Goal: Transaction & Acquisition: Purchase product/service

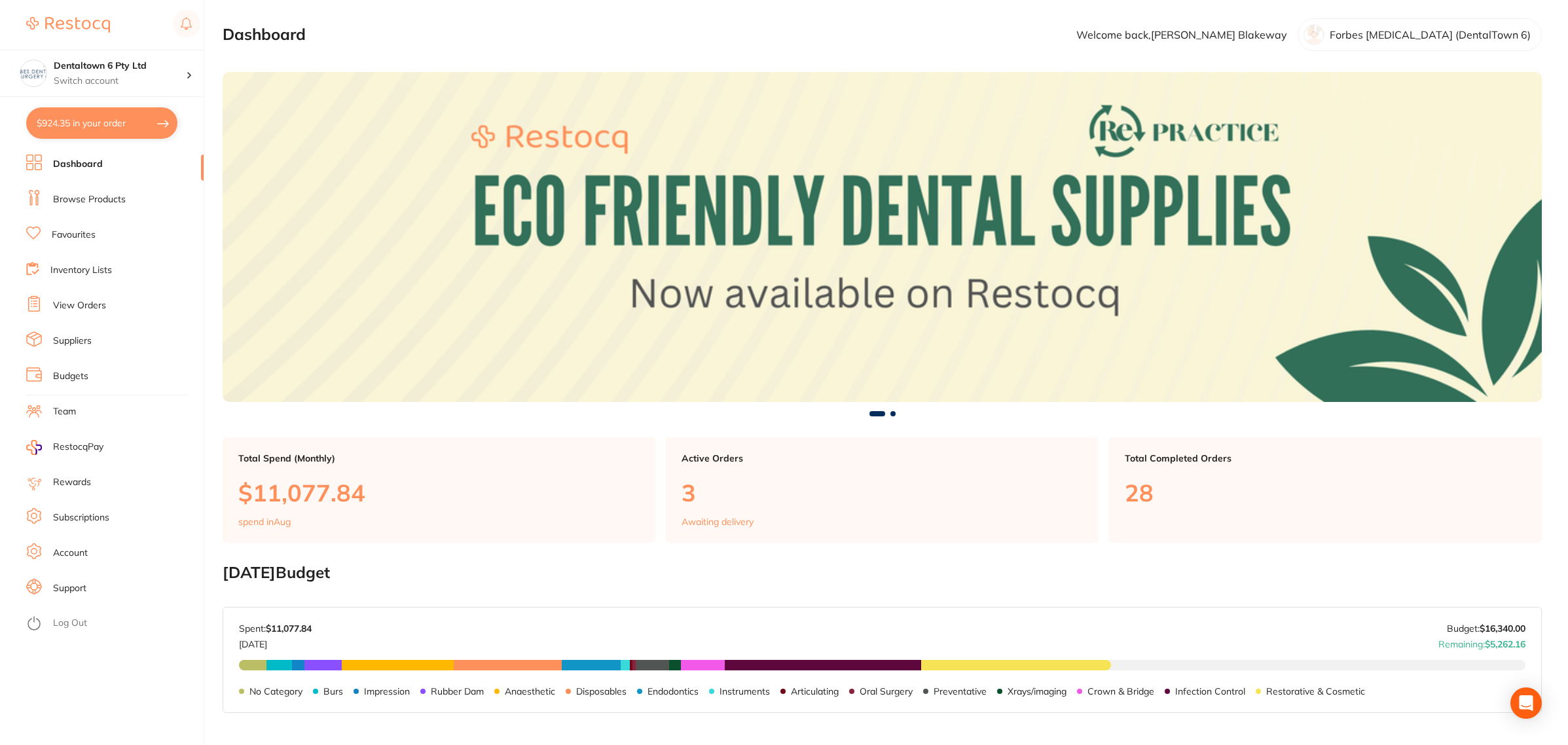
click at [85, 197] on link "Browse Products" at bounding box center [89, 200] width 73 height 14
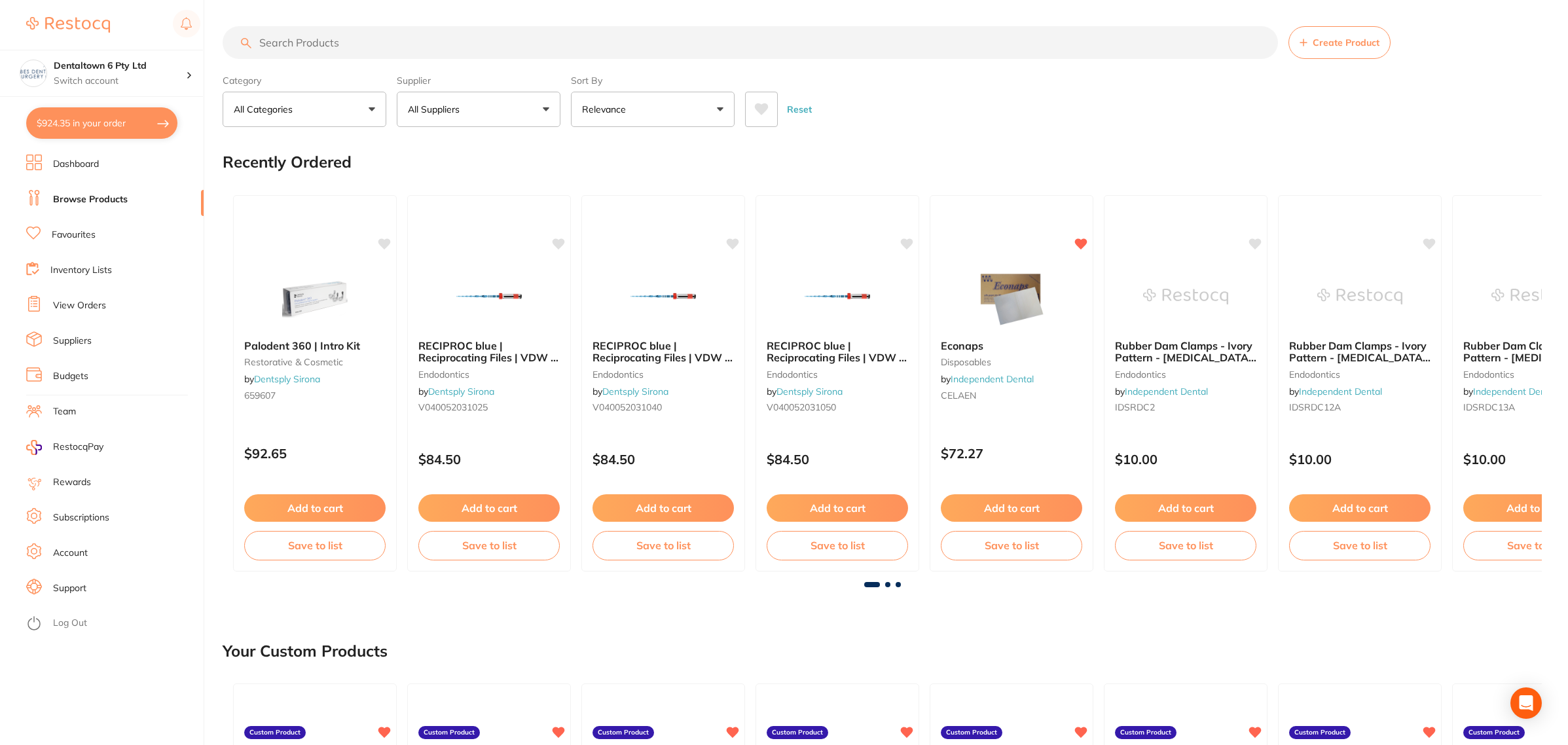
click at [308, 44] on input "search" at bounding box center [750, 43] width 1055 height 33
type input "soflex"
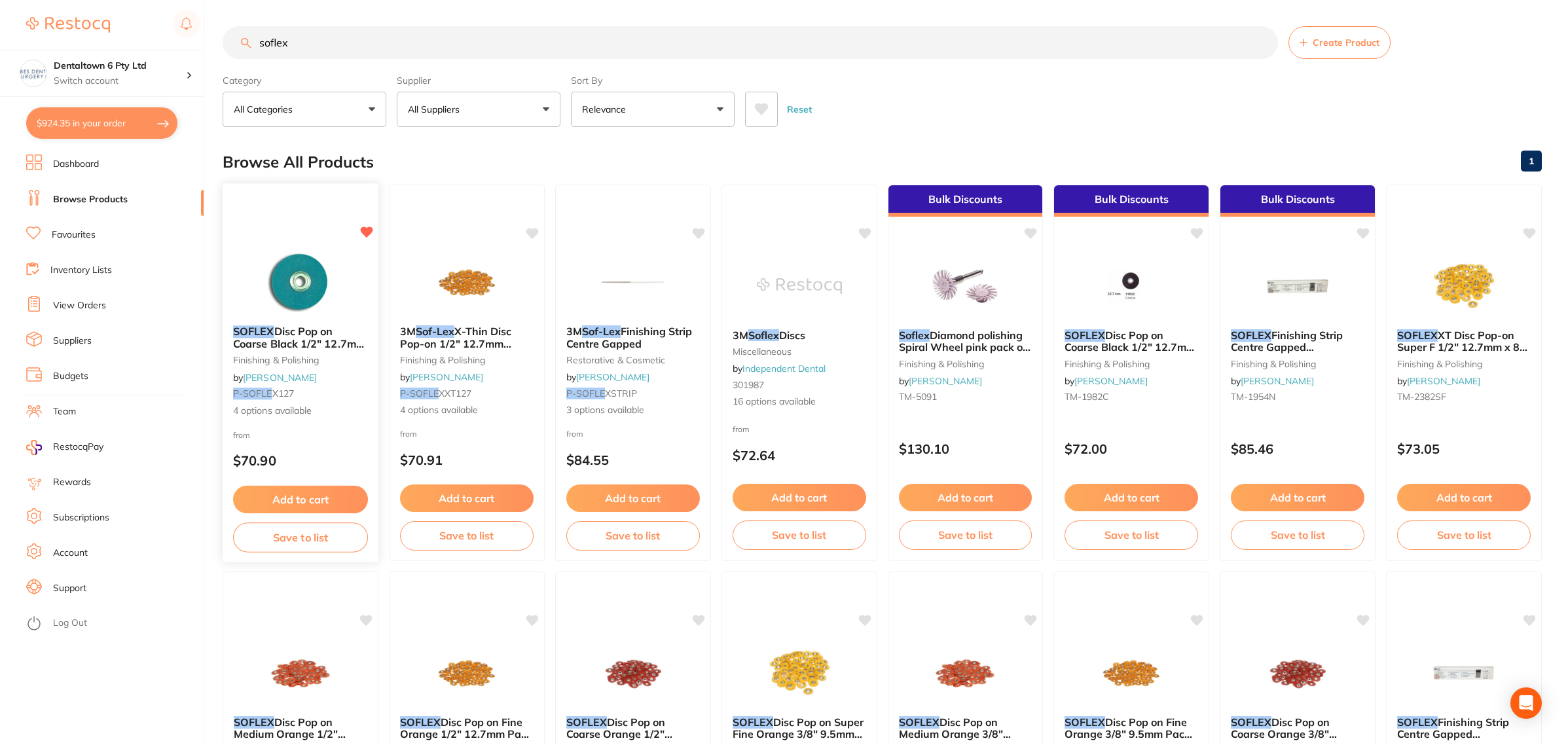
click at [286, 267] on img at bounding box center [299, 282] width 85 height 66
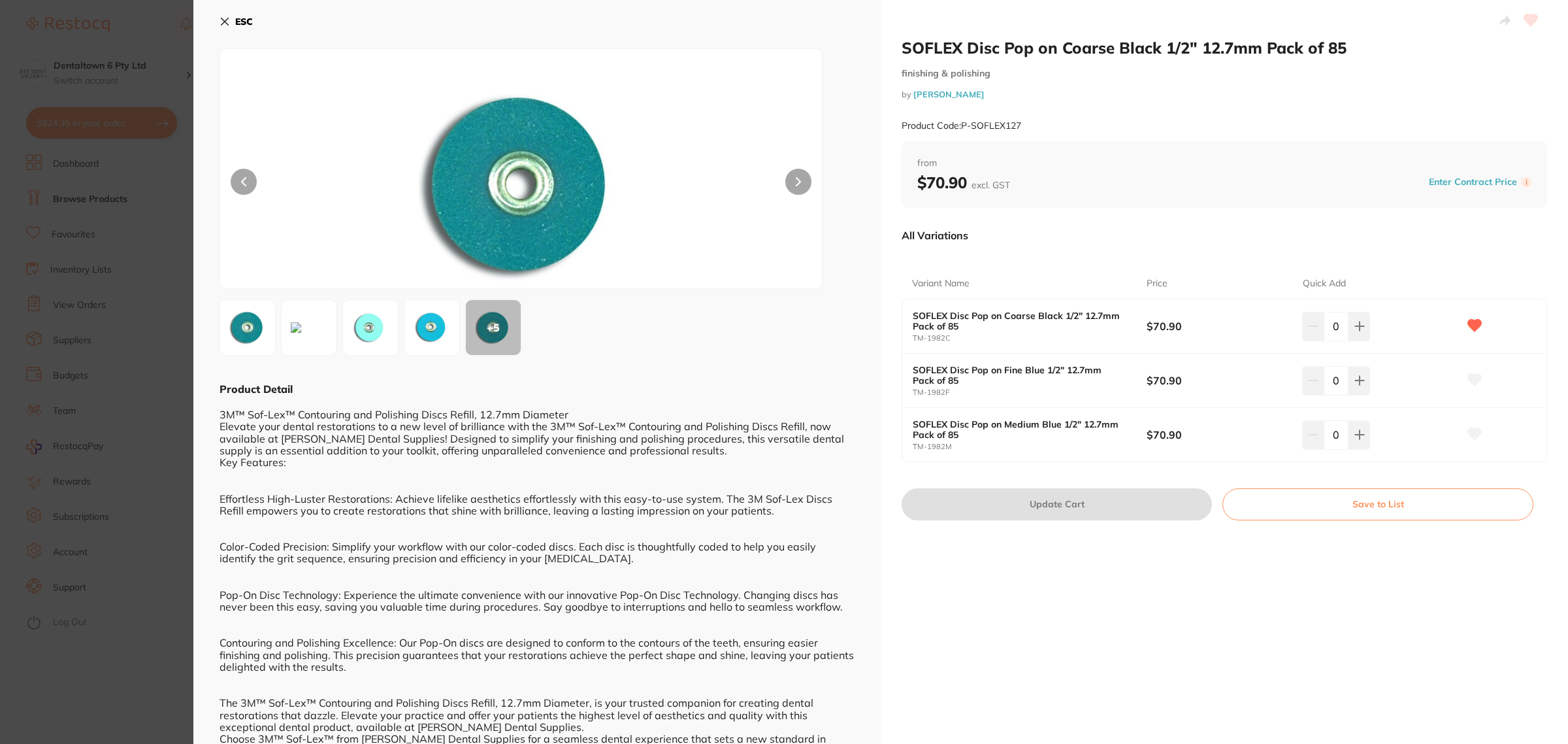
click at [114, 112] on section "SOFLEX Disc Pop on Coarse Black 1/2" 12.7mm Pack of 85 finishing & polishing by…" at bounding box center [784, 372] width 1568 height 744
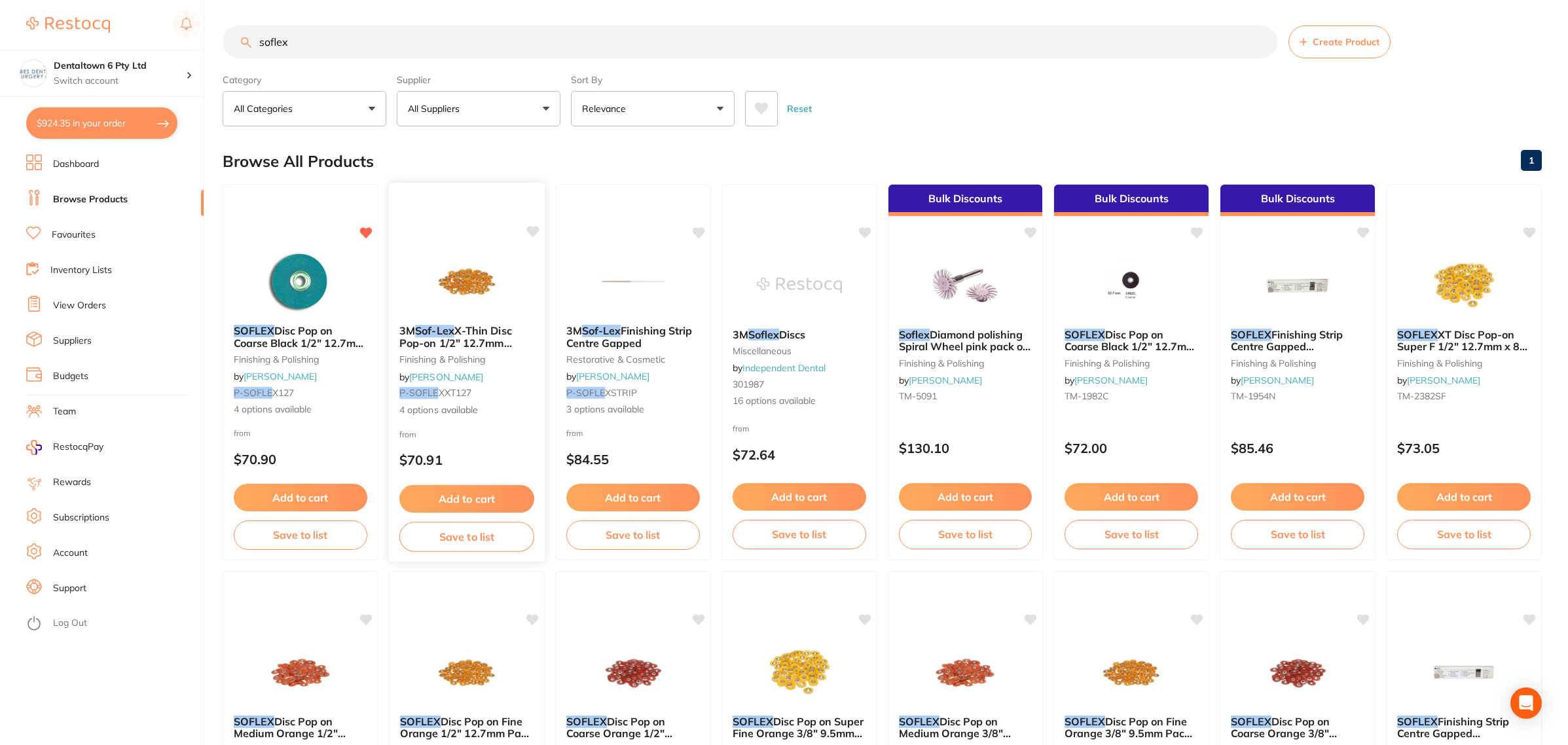
click at [463, 276] on img at bounding box center [466, 281] width 85 height 66
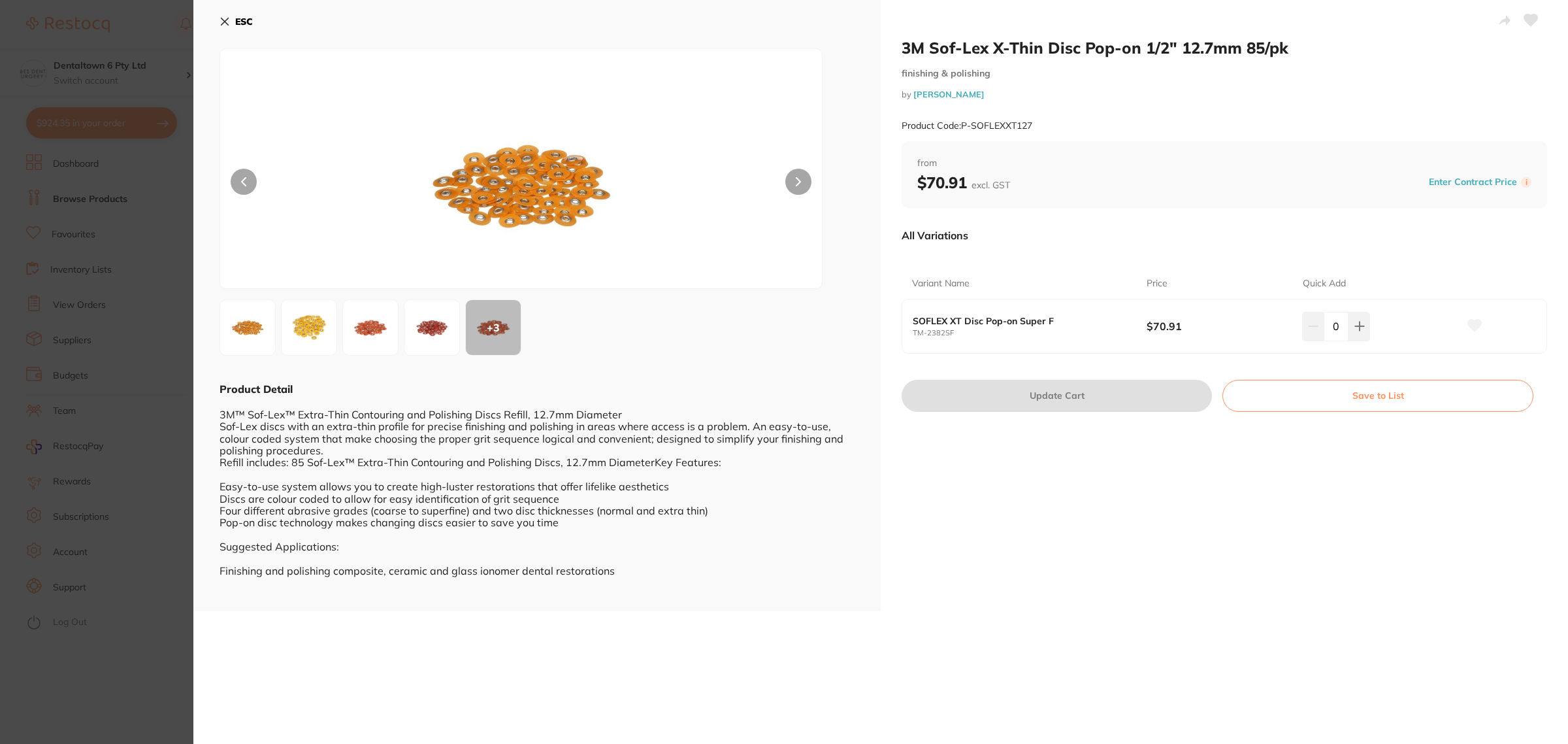
click at [80, 304] on section "3M Sof-Lex X-Thin Disc Pop-on 1/2" 12.7mm 85/pk finishing & polishing by [PERSO…" at bounding box center [784, 372] width 1568 height 744
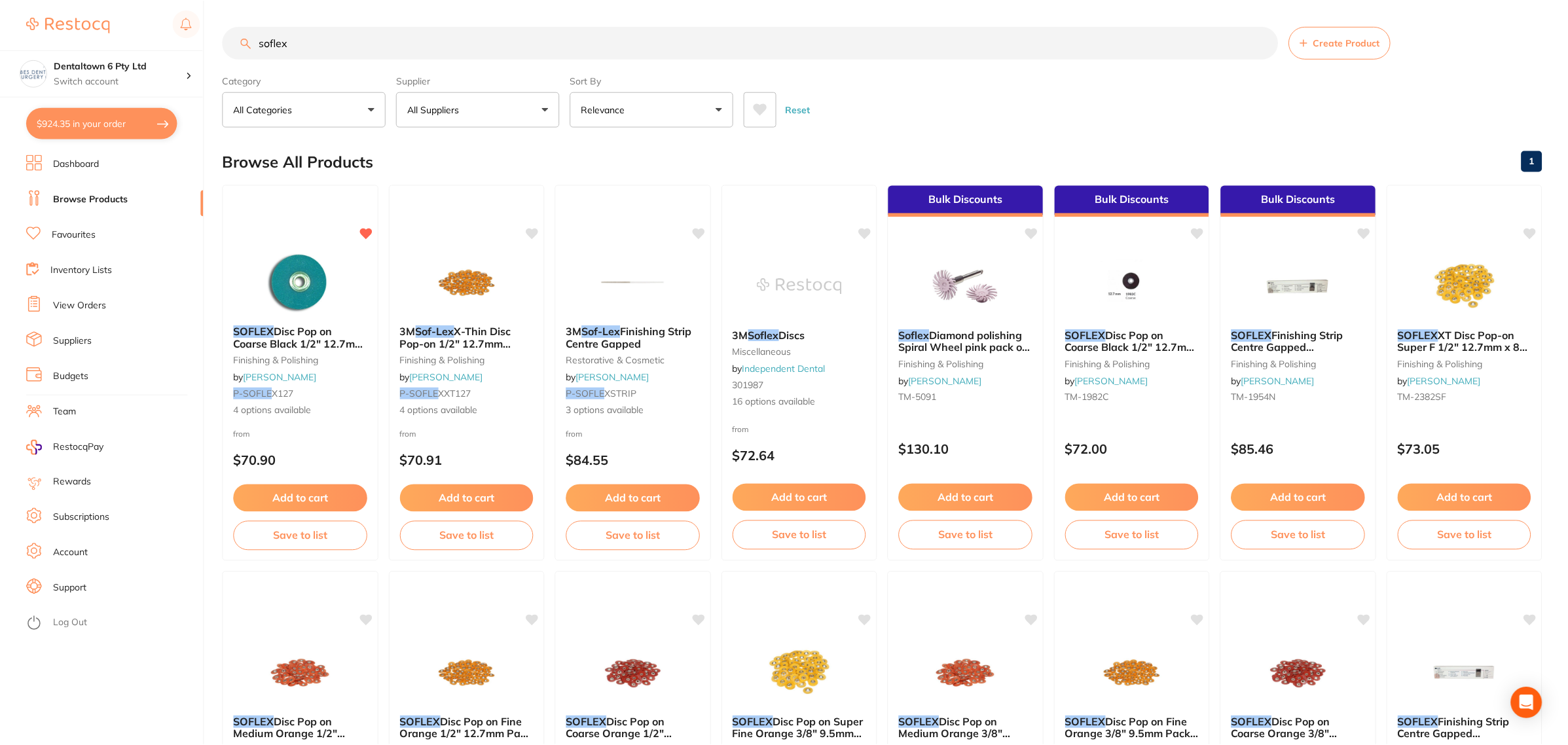
scroll to position [1, 0]
click at [288, 281] on img at bounding box center [299, 281] width 85 height 66
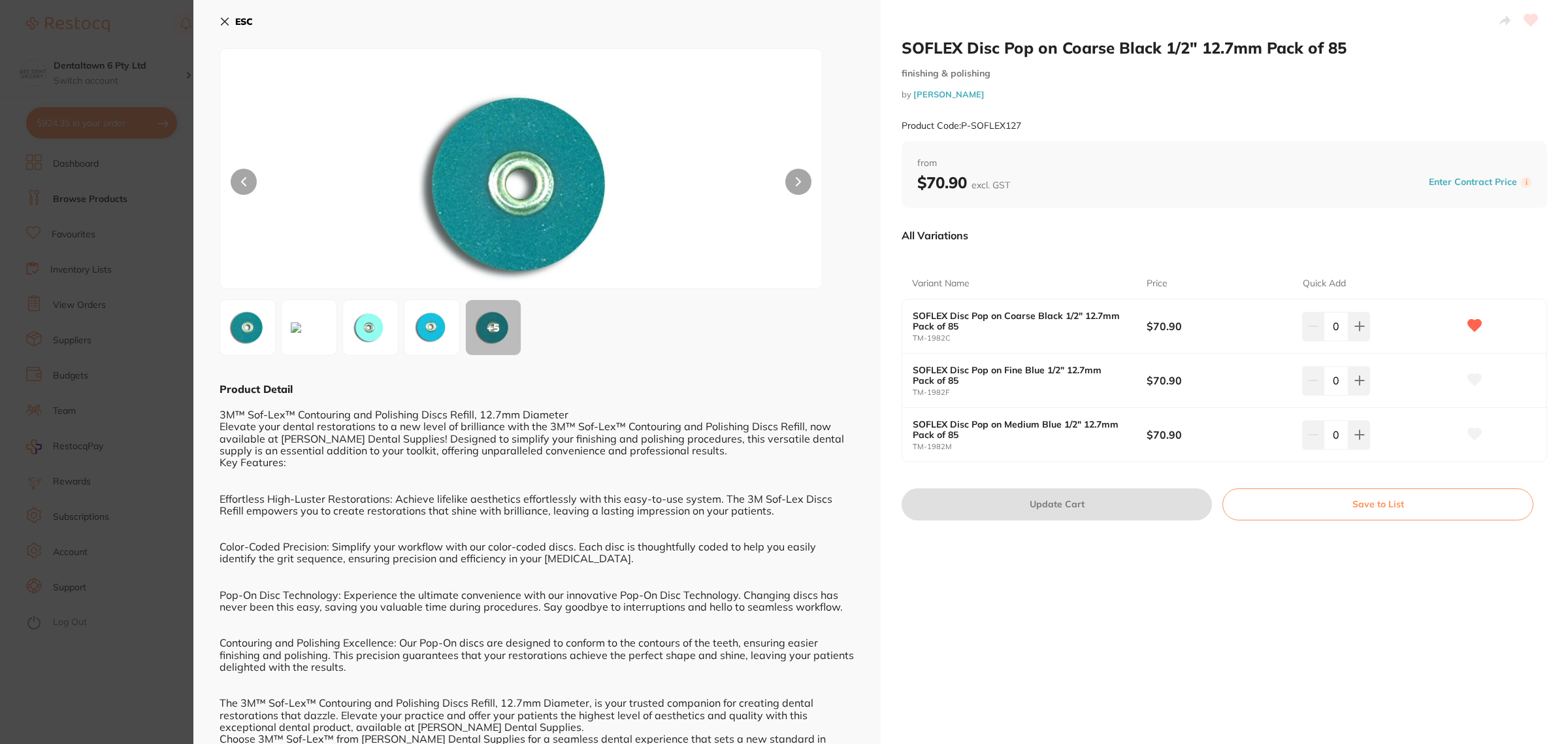
click at [163, 431] on section "SOFLEX Disc Pop on Coarse Black 1/2" 12.7mm Pack of 85 finishing & polishing by…" at bounding box center [784, 372] width 1568 height 744
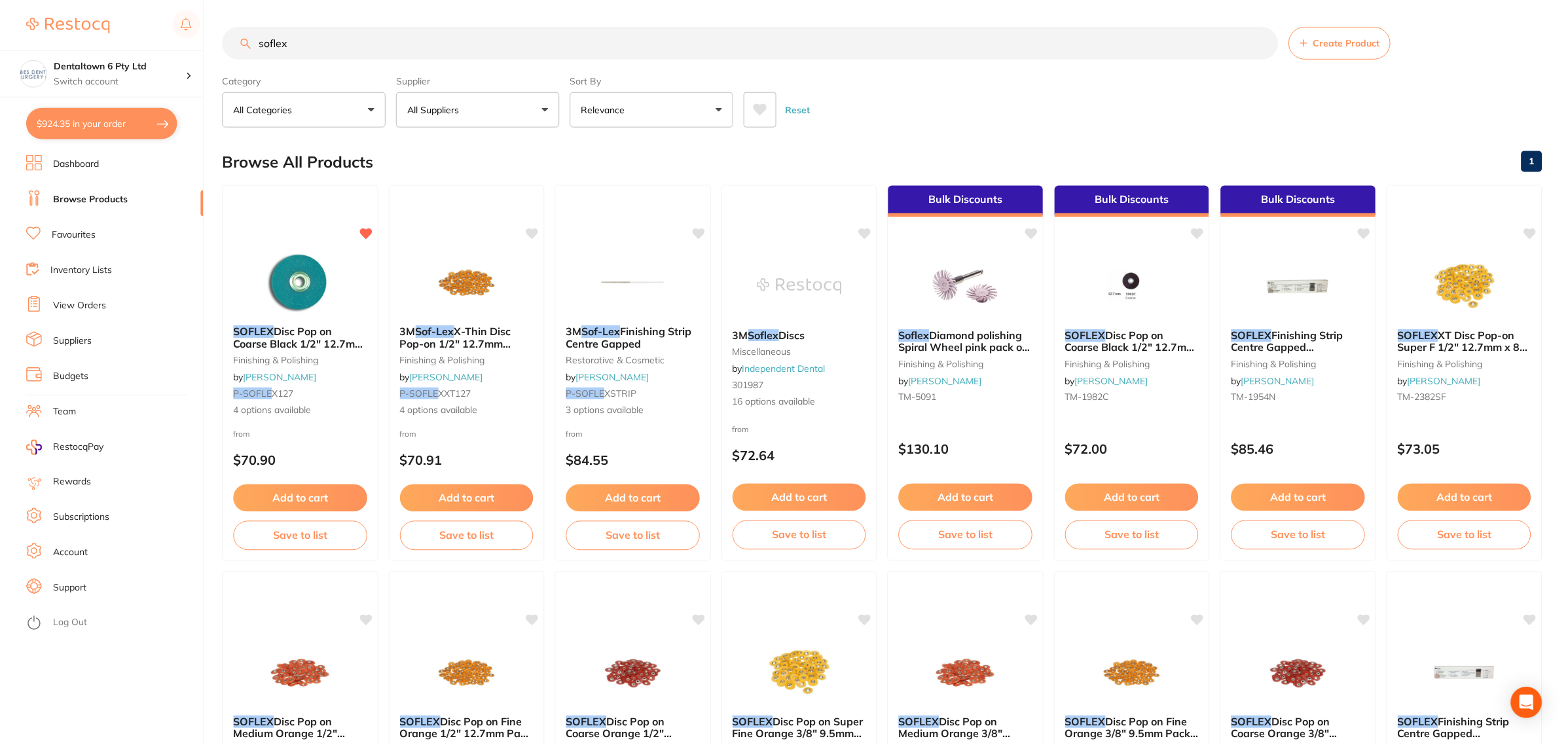
scroll to position [1, 0]
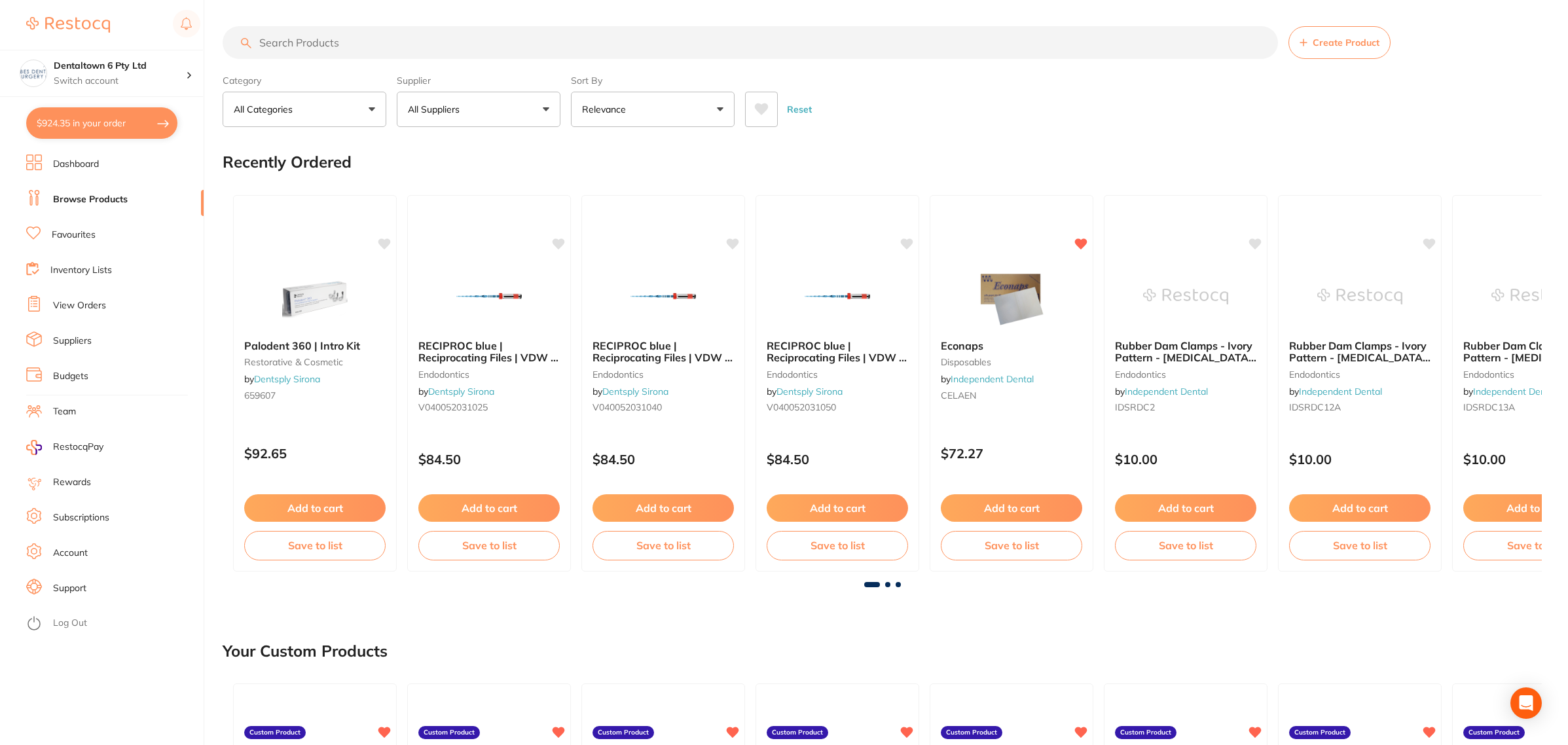
click at [303, 44] on input "search" at bounding box center [750, 43] width 1055 height 33
type input "soflex"
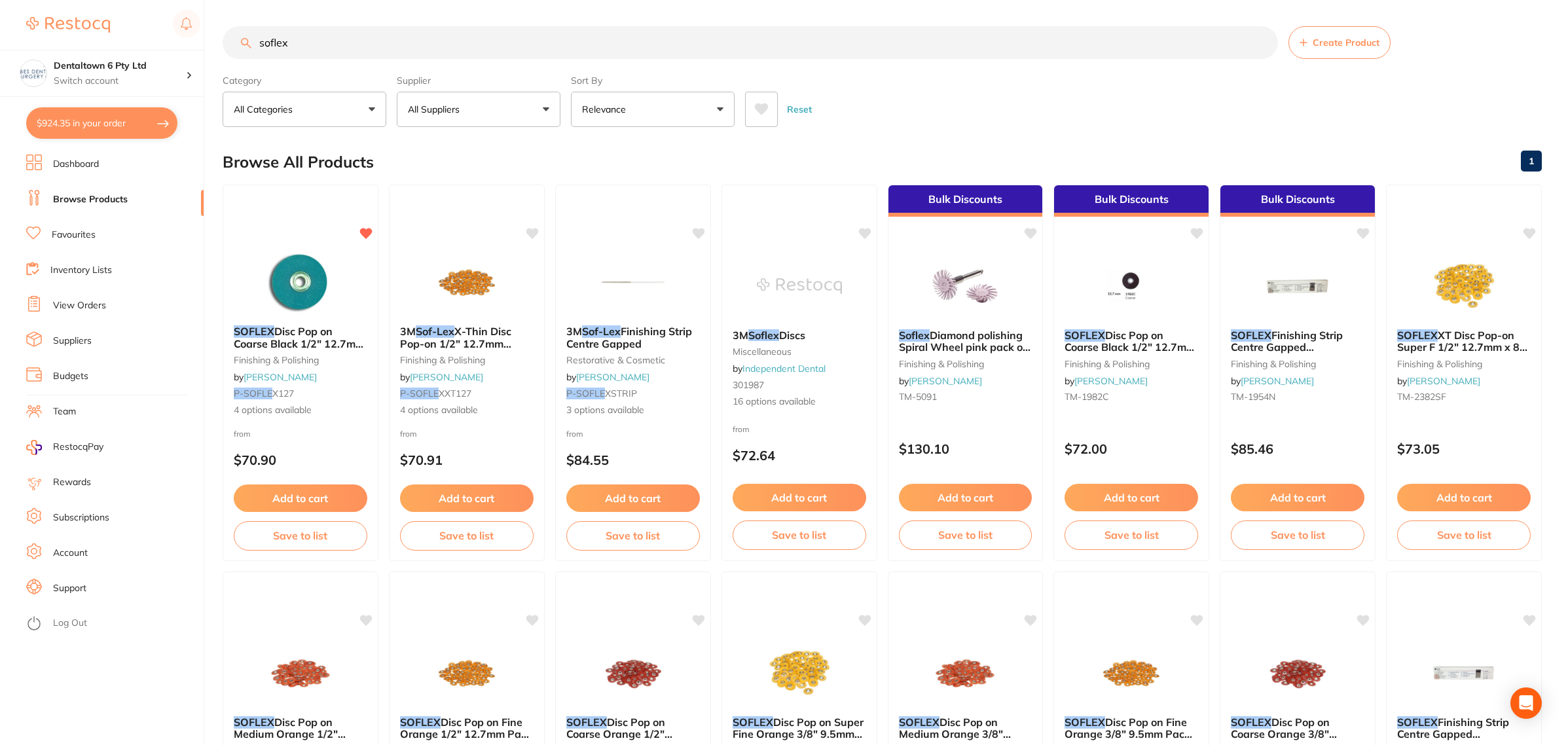
click at [452, 269] on img at bounding box center [467, 282] width 85 height 66
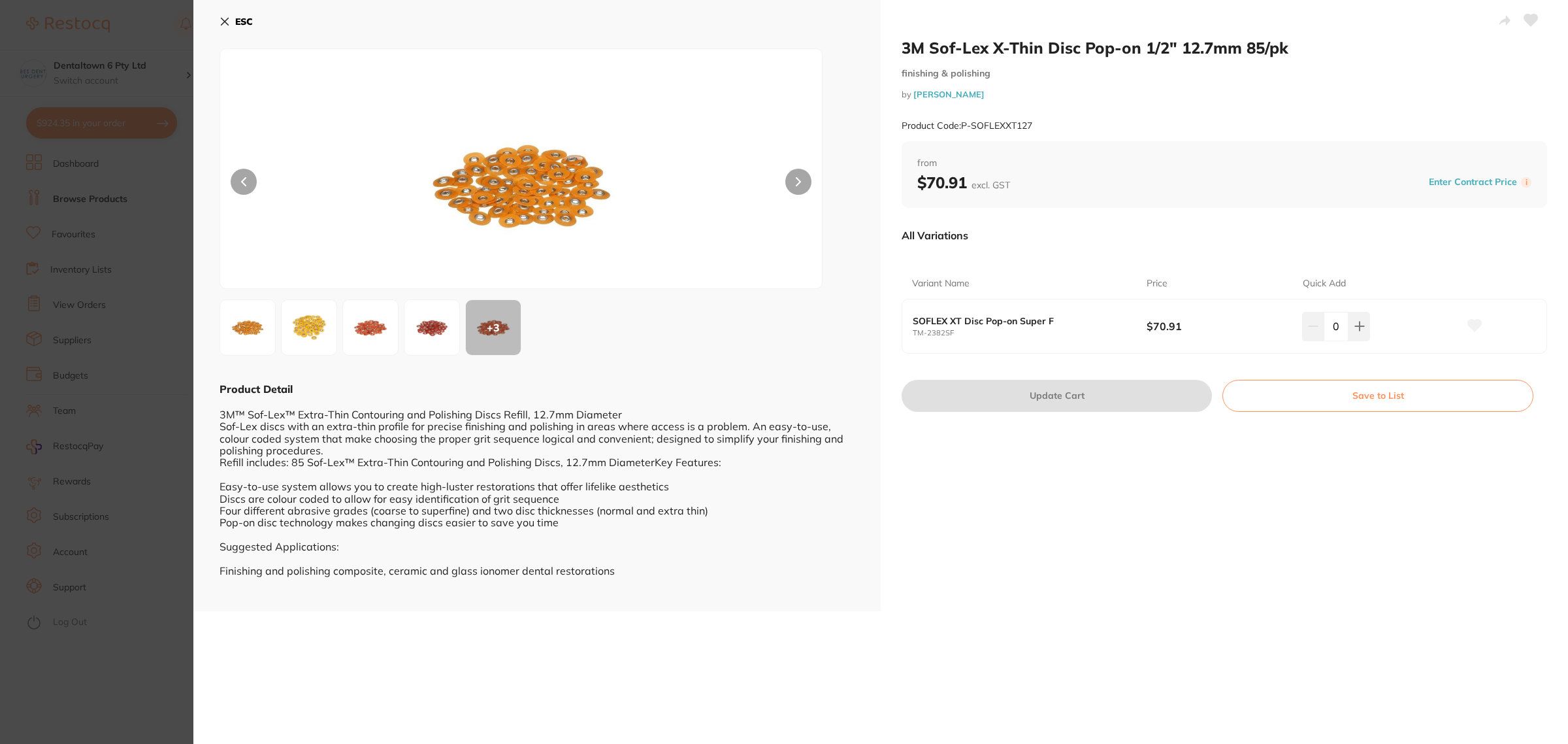
click at [133, 301] on section "3M Sof-Lex X-Thin Disc Pop-on 1/2" 12.7mm 85/pk finishing & polishing by [PERSO…" at bounding box center [784, 372] width 1568 height 744
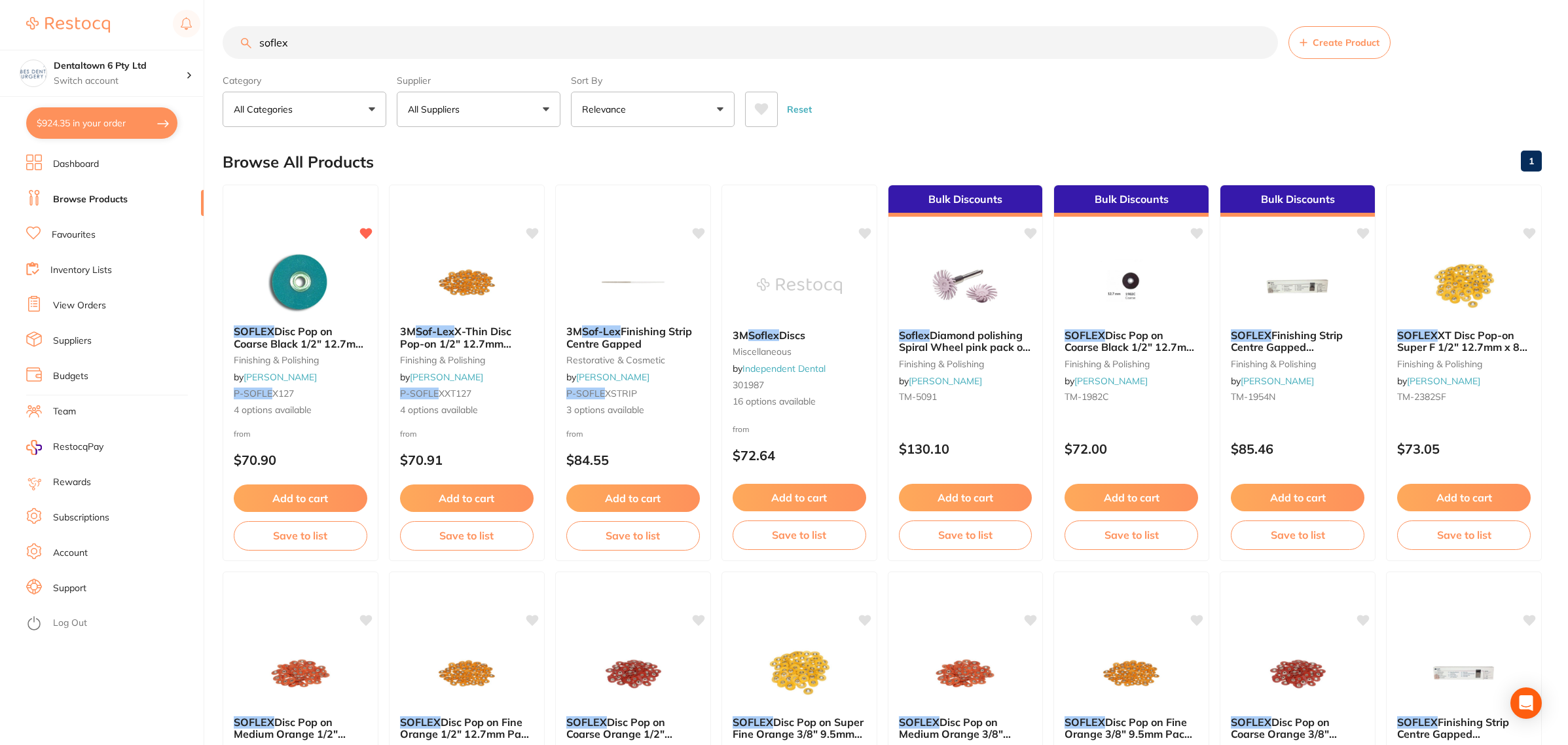
click at [544, 113] on button "All Suppliers" at bounding box center [478, 109] width 164 height 35
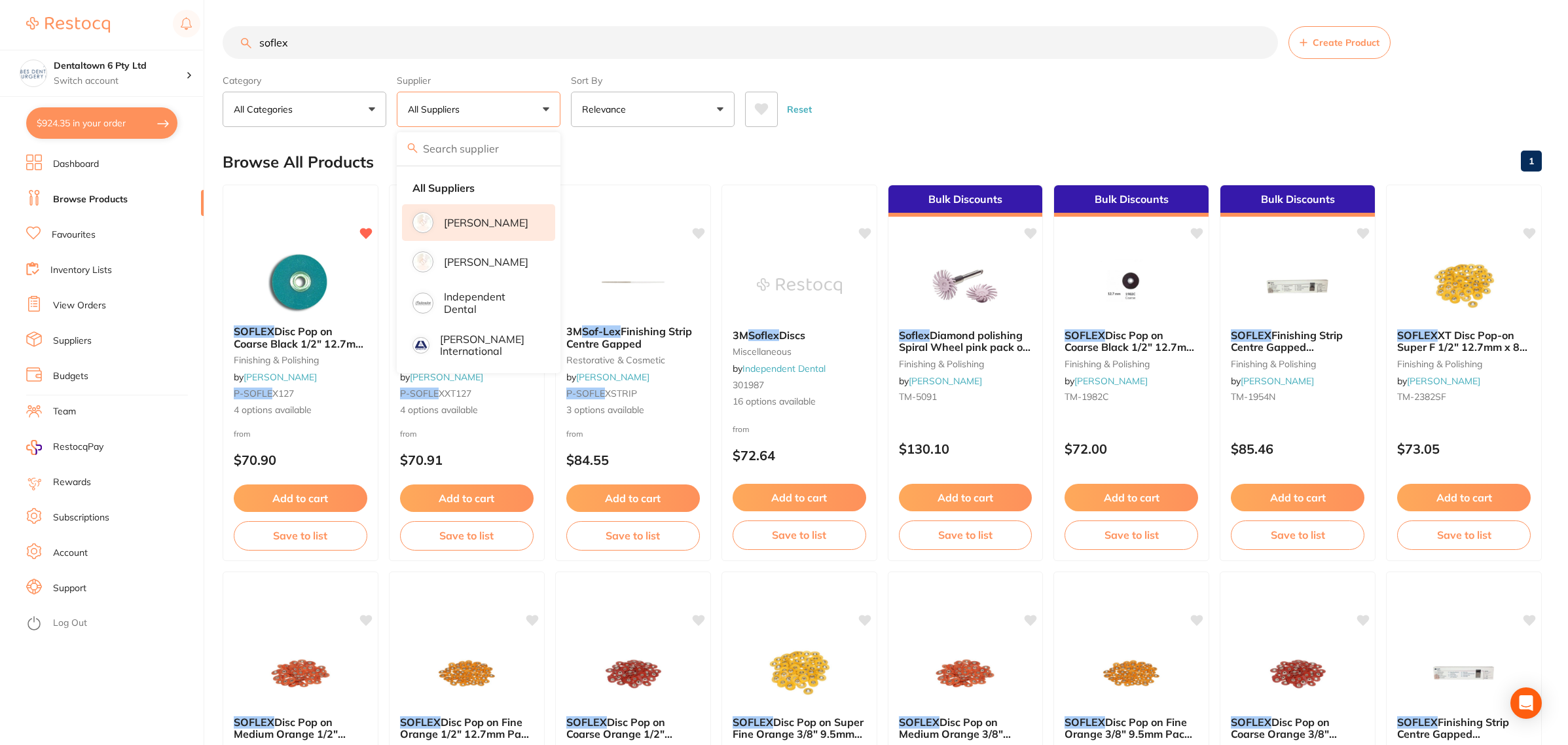
click at [461, 227] on p "[PERSON_NAME]" at bounding box center [486, 223] width 84 height 12
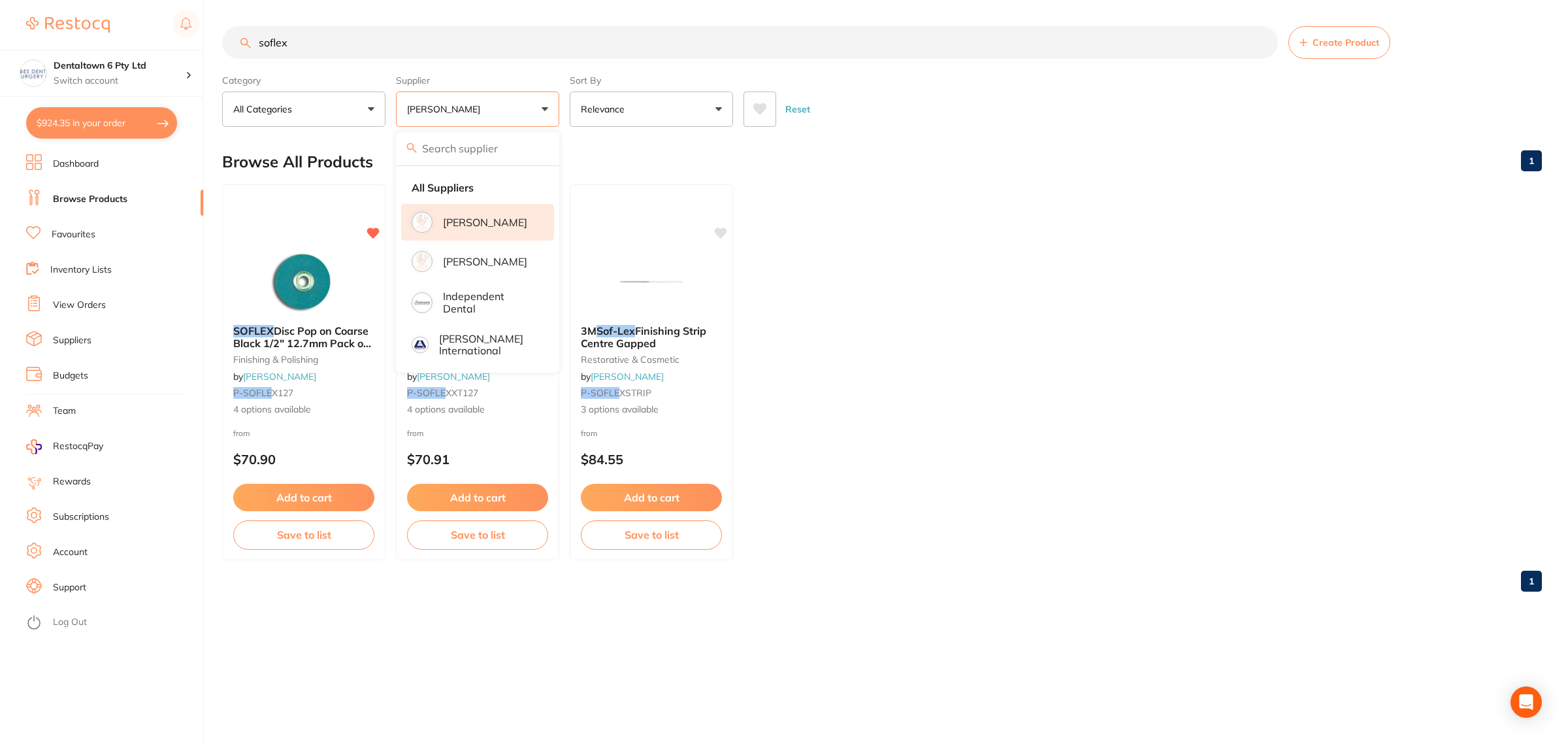
click at [952, 585] on div "1" at bounding box center [882, 580] width 1320 height 42
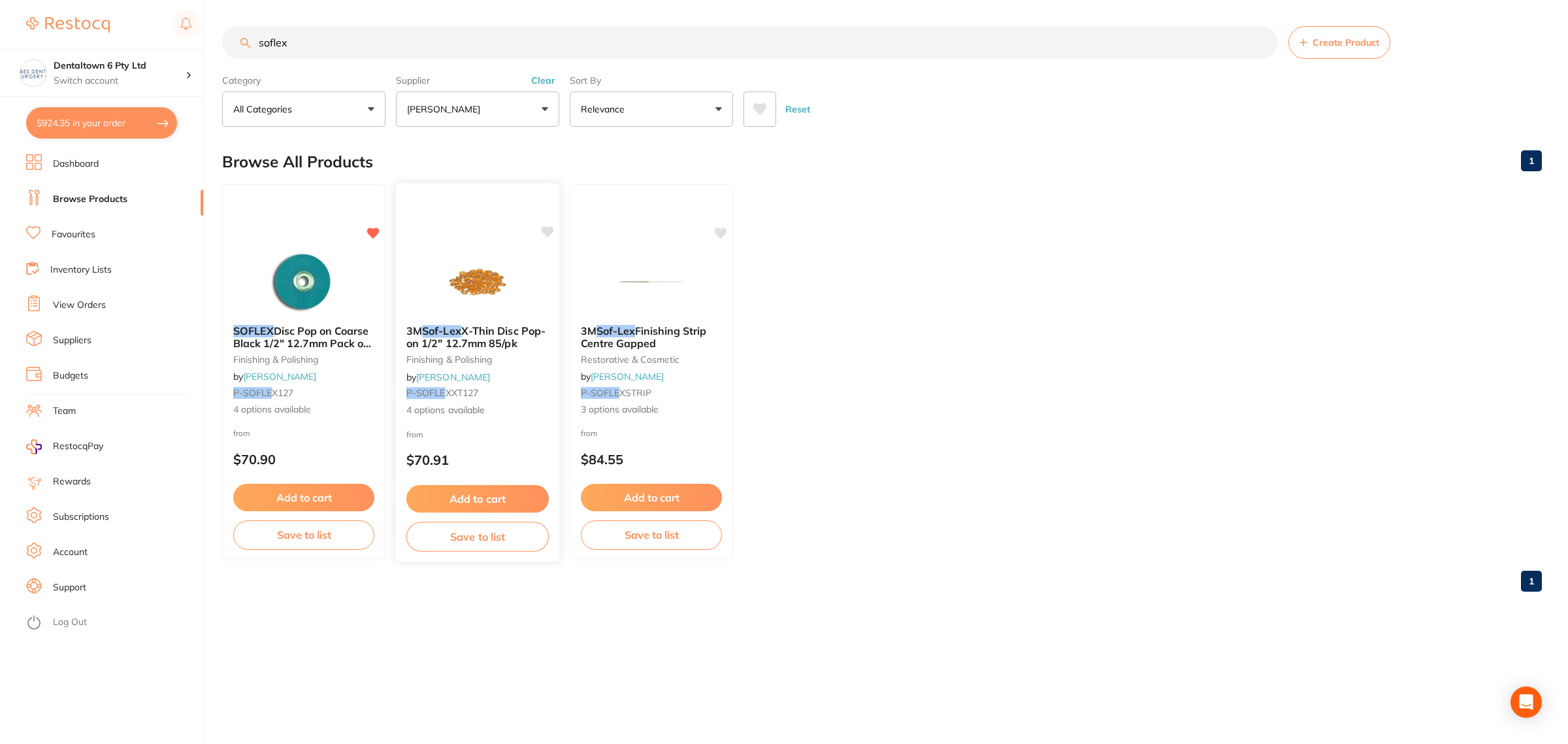
click at [507, 304] on img at bounding box center [477, 282] width 85 height 66
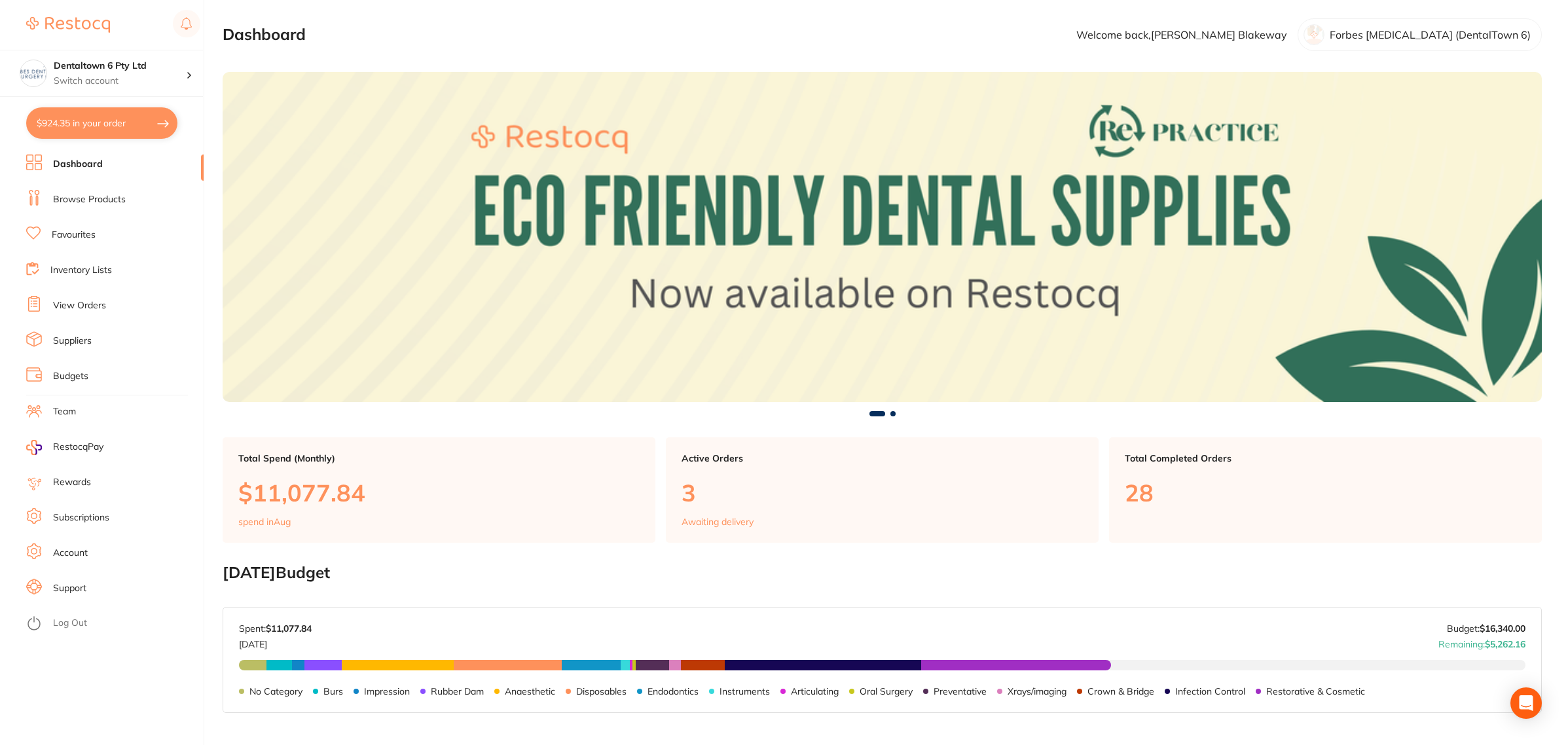
click at [108, 220] on ul "Dashboard Browse Products Favourites Inventory Lists View Orders Suppliers Budg…" at bounding box center [114, 449] width 177 height 590
click at [93, 239] on link "Favourites" at bounding box center [73, 235] width 44 height 14
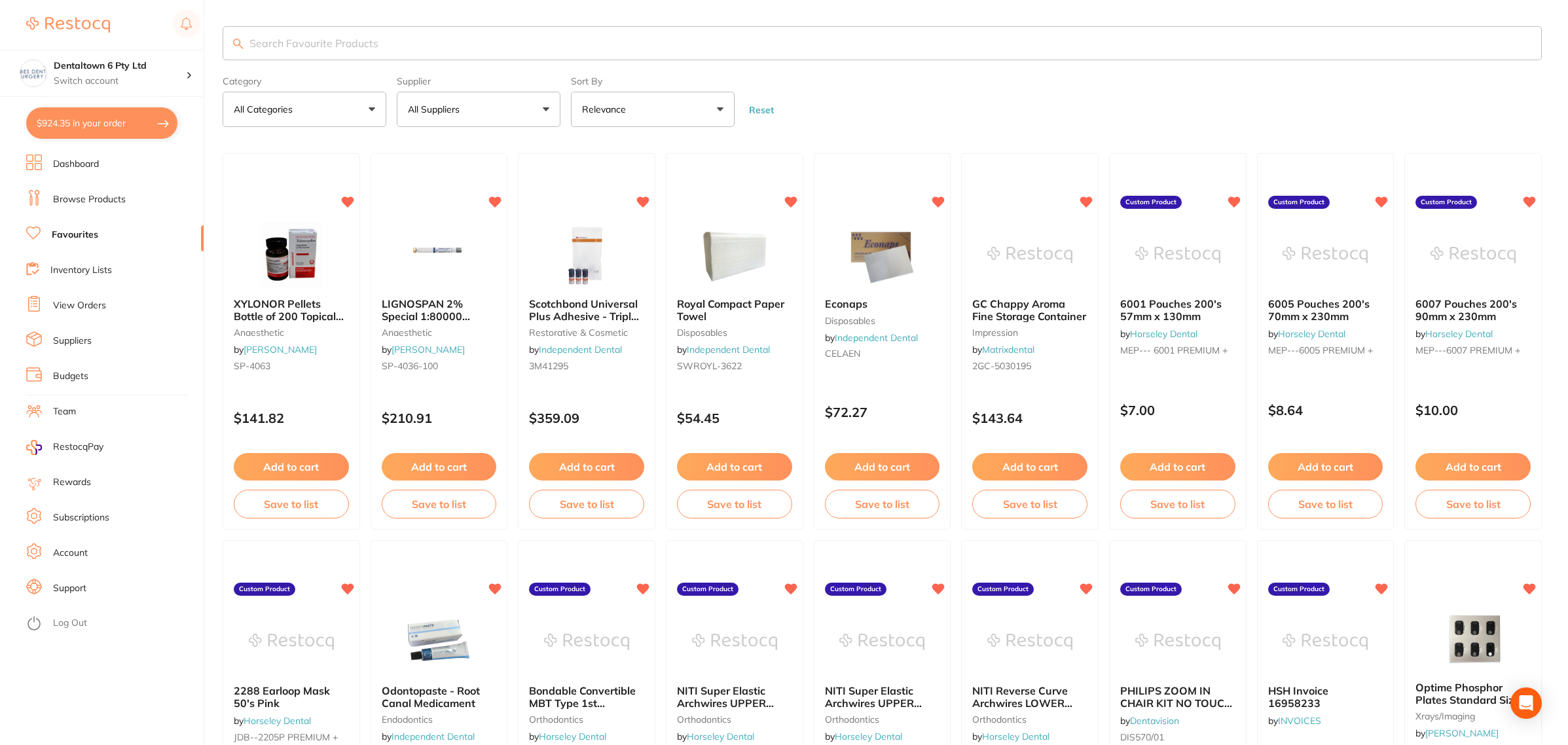
click at [606, 109] on p "Relevance" at bounding box center [607, 109] width 49 height 14
click at [421, 113] on p "All Suppliers" at bounding box center [436, 109] width 57 height 14
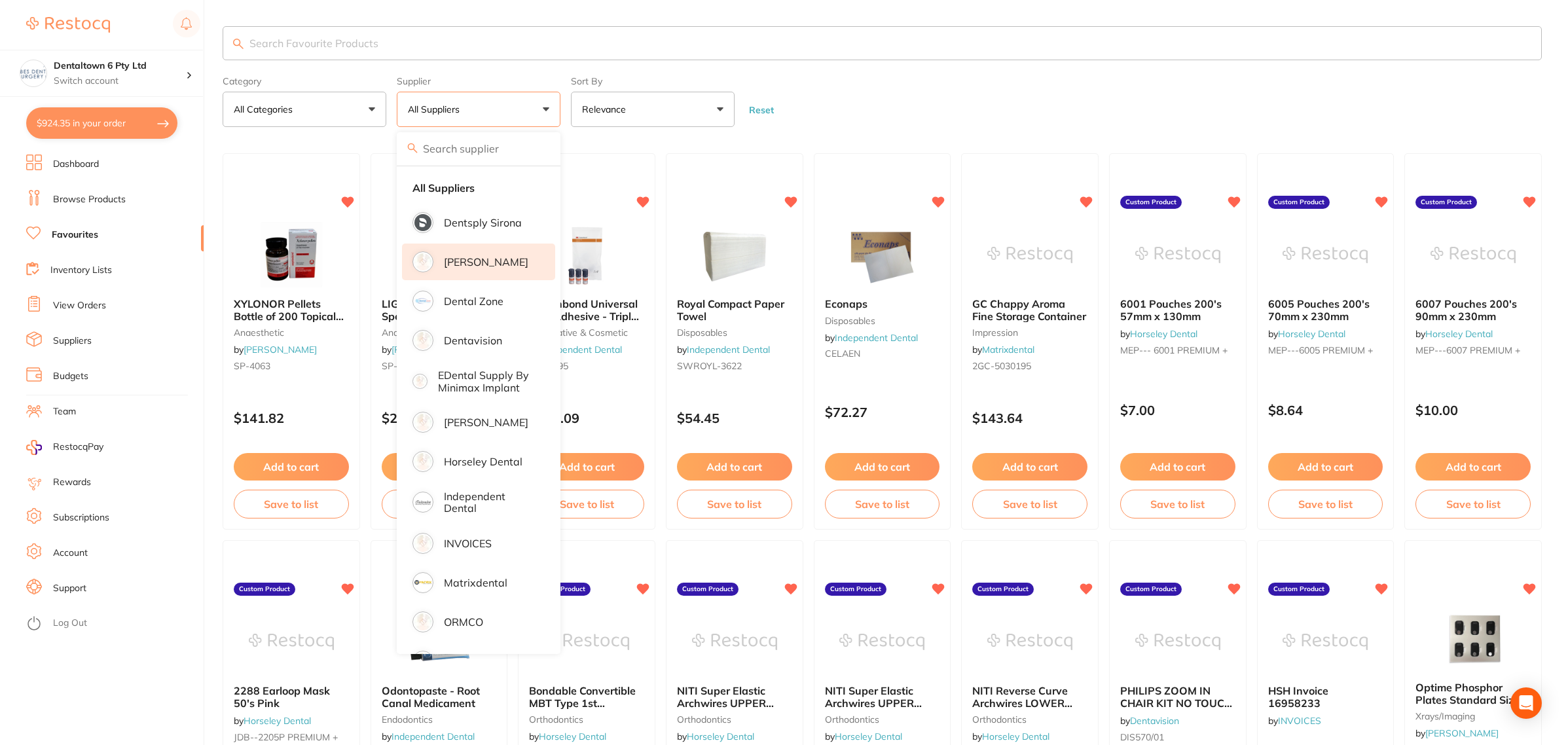
click at [465, 267] on p "[PERSON_NAME]" at bounding box center [486, 262] width 84 height 12
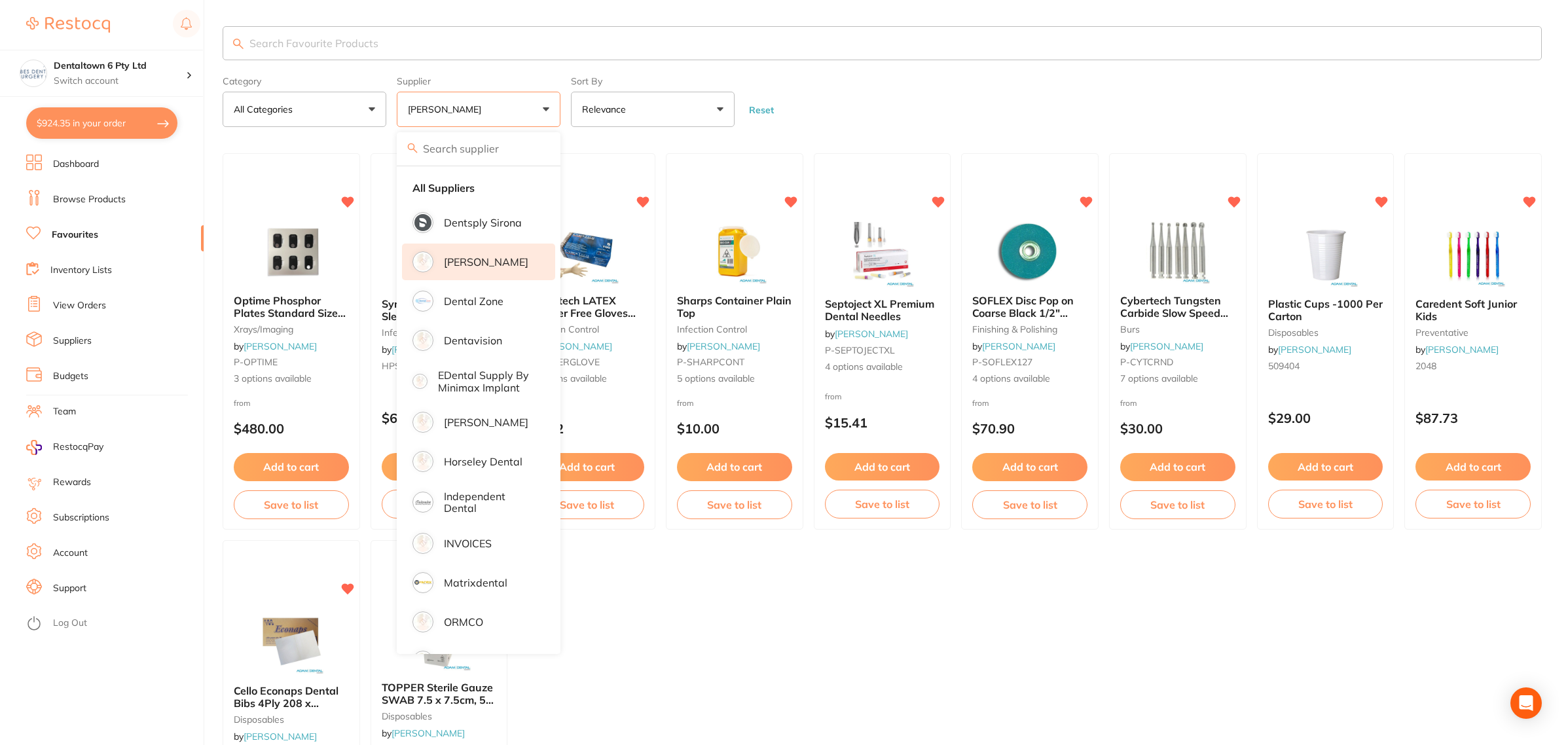
click at [886, 87] on form "Category All Categories All Categories burs disposables finishing & polishing i…" at bounding box center [882, 99] width 1319 height 56
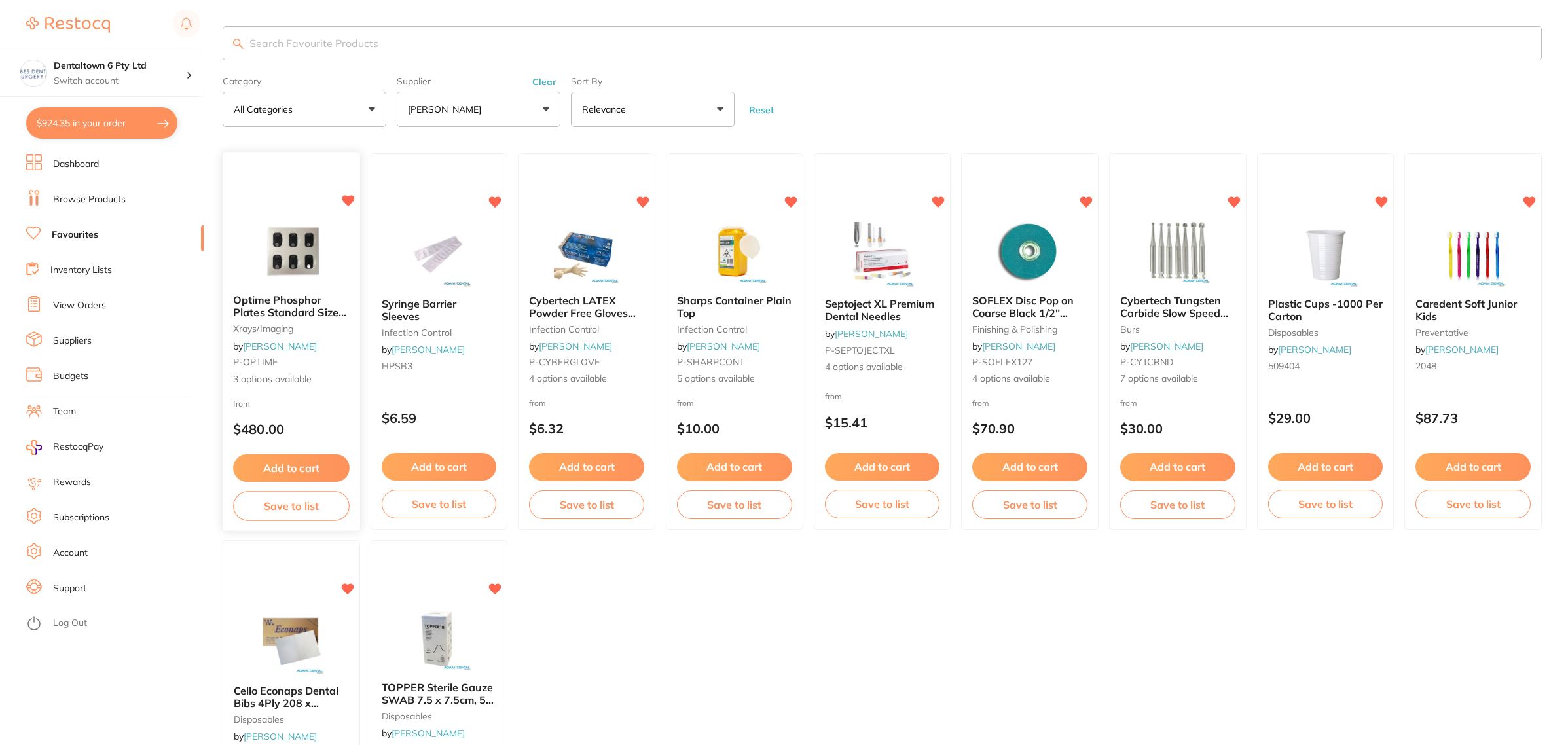
click at [299, 251] on img at bounding box center [291, 250] width 85 height 66
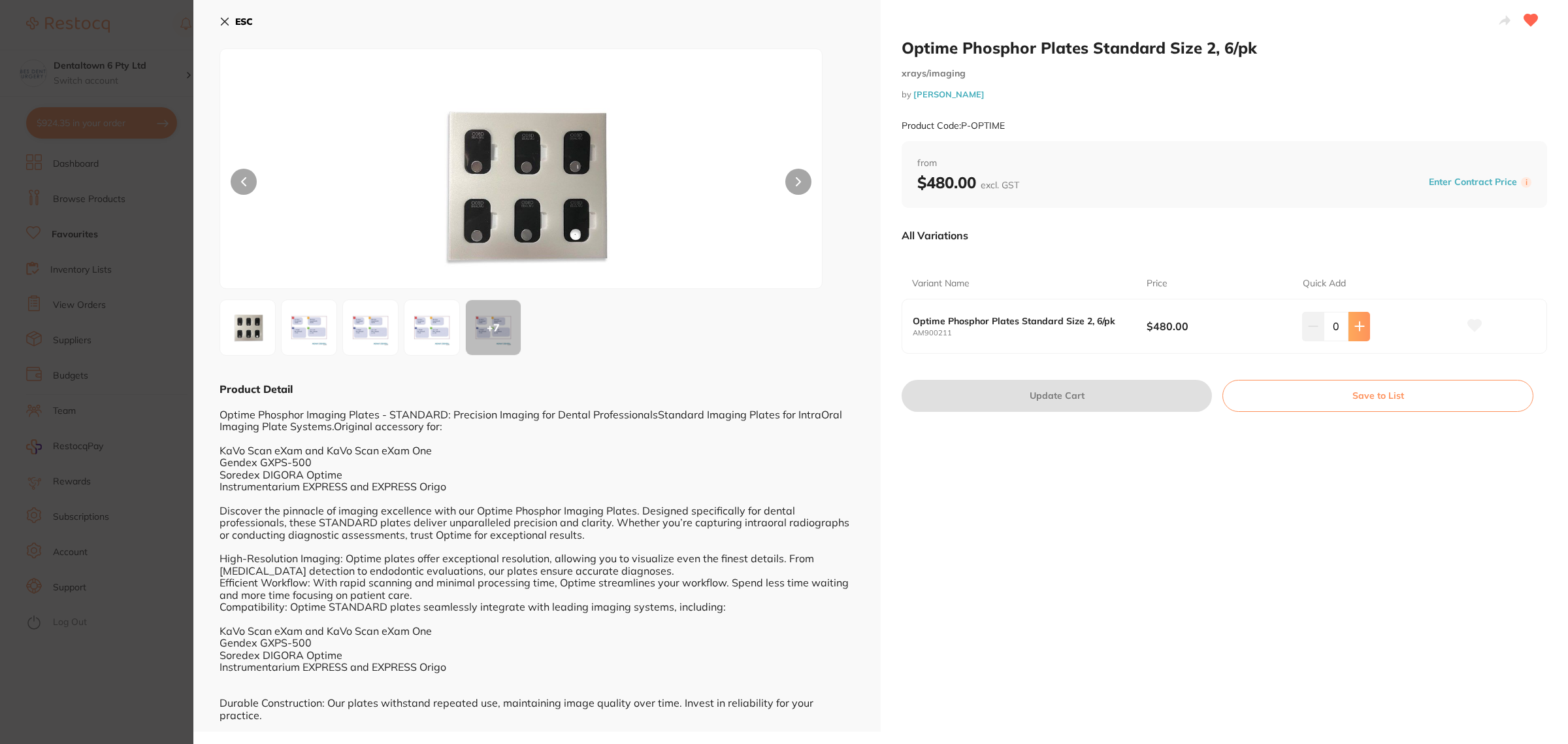
click at [1359, 328] on icon at bounding box center [1359, 326] width 11 height 11
type input "1"
click at [1034, 403] on button "Update Cart" at bounding box center [1056, 395] width 311 height 31
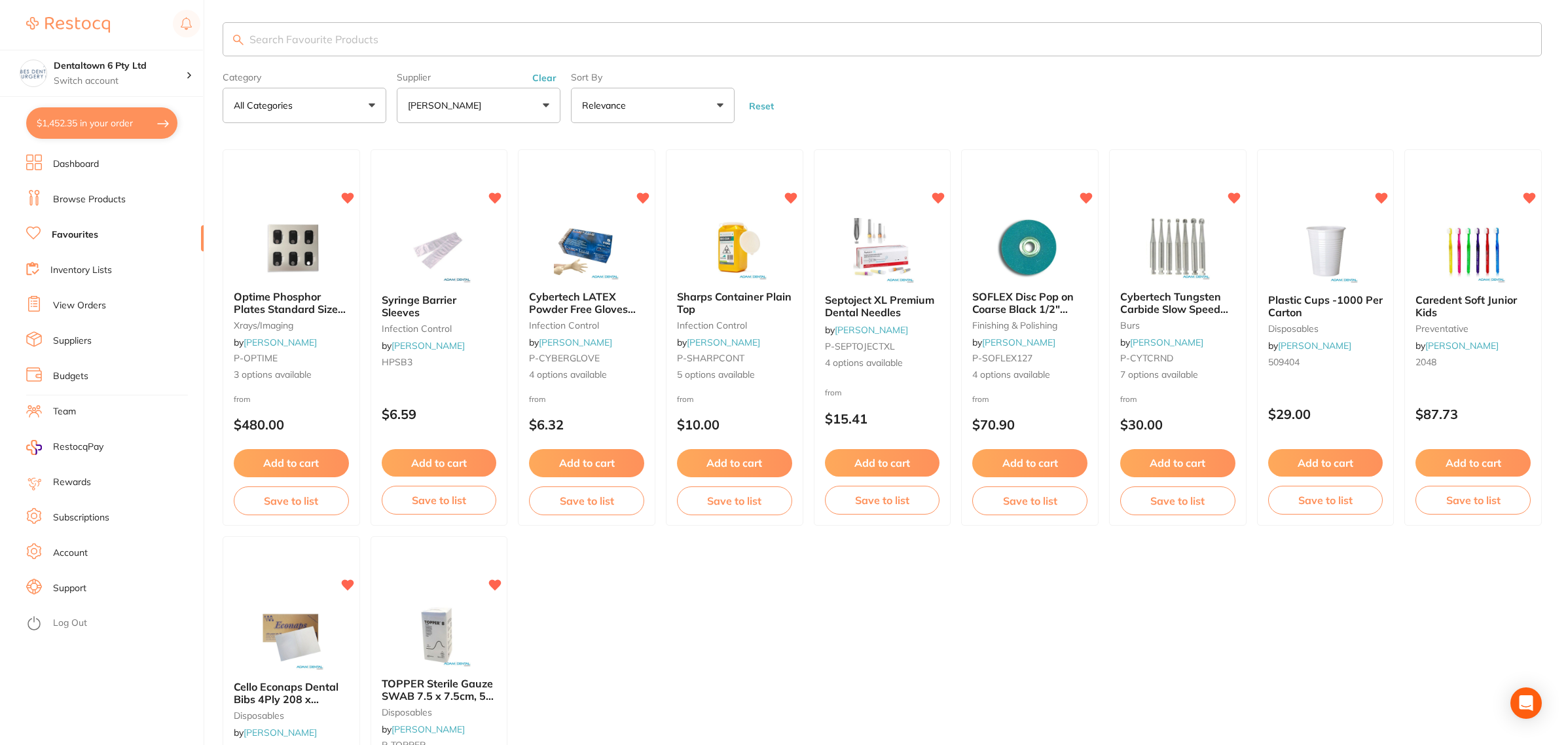
click at [109, 132] on button "$1,452.35 in your order" at bounding box center [102, 123] width 151 height 31
checkbox input "true"
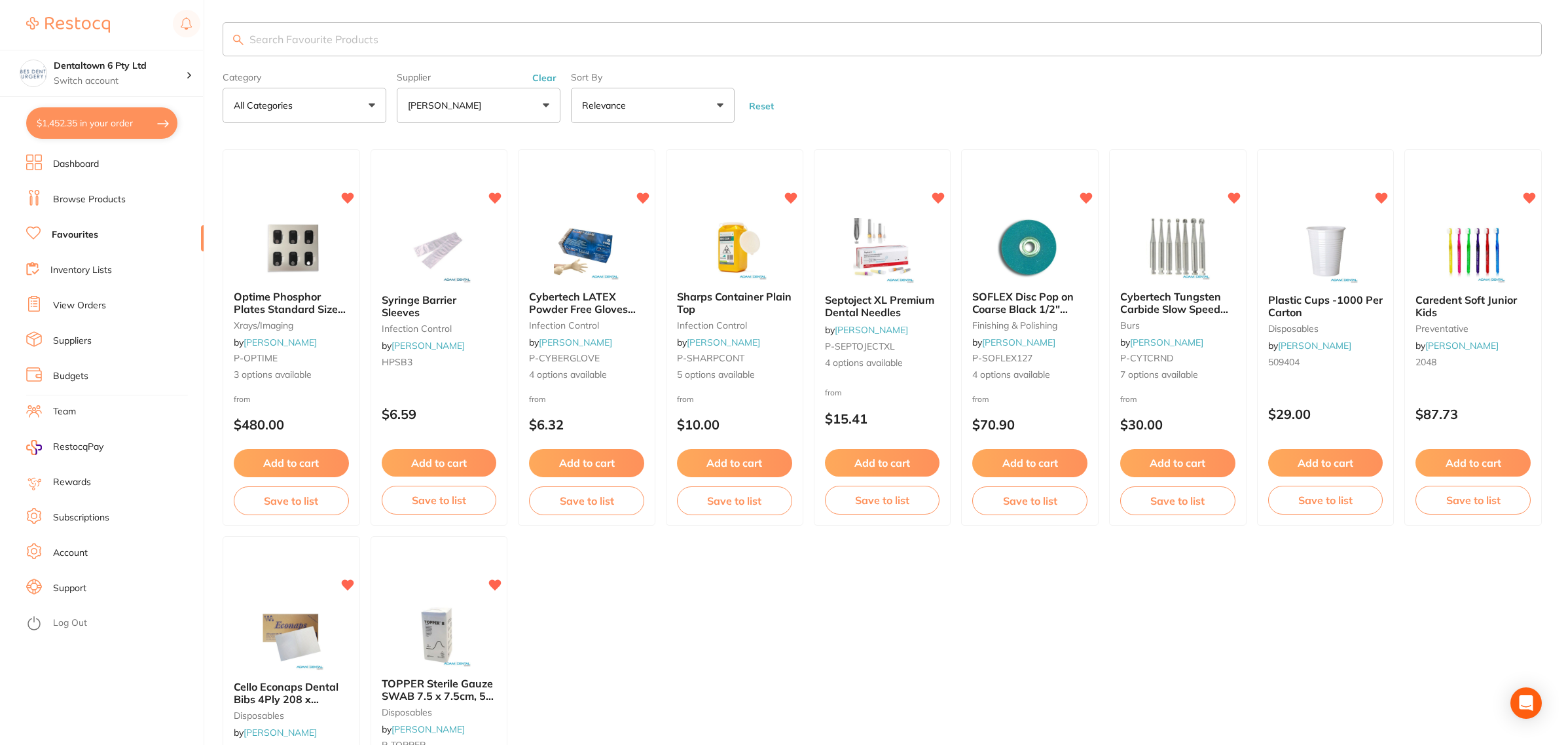
checkbox input "true"
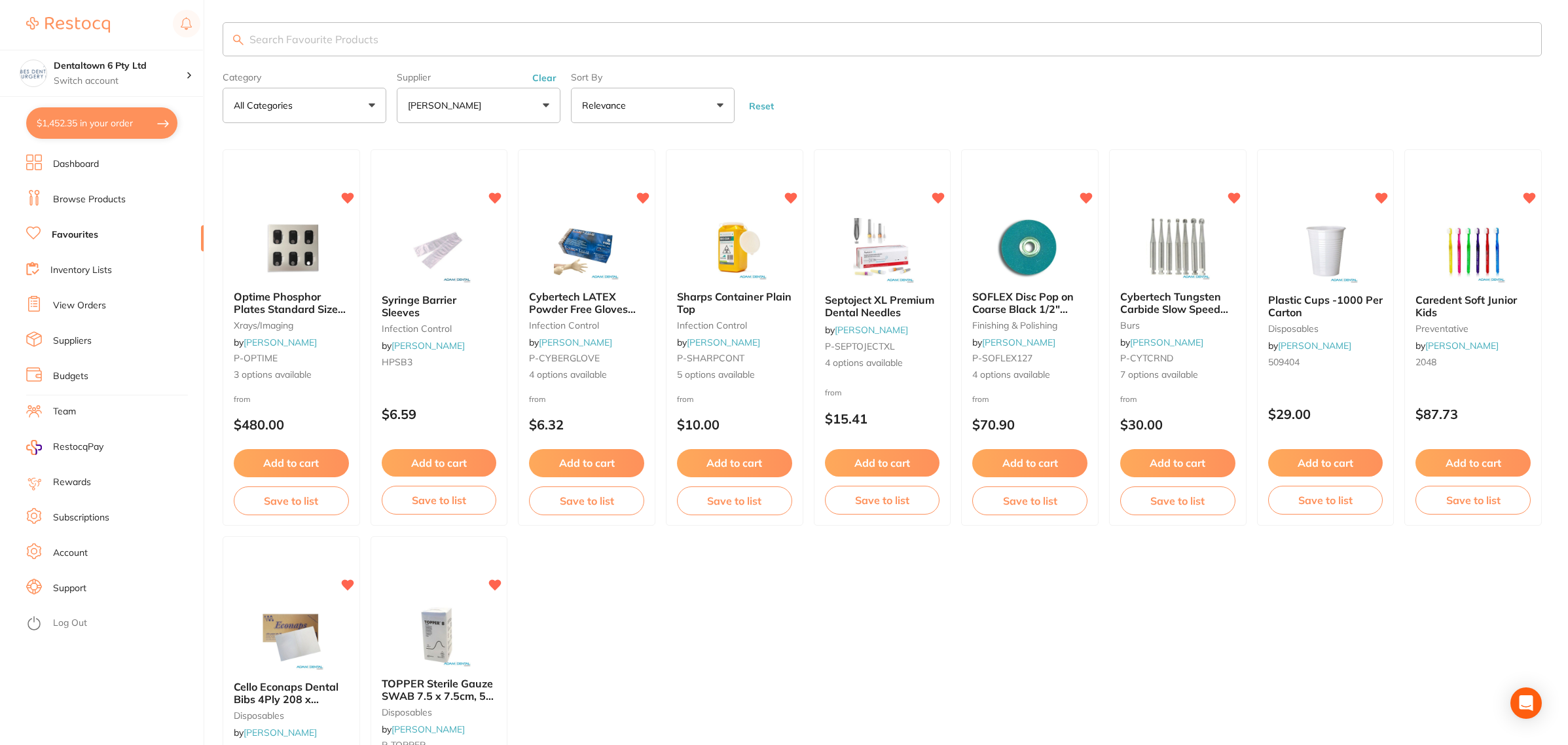
checkbox input "true"
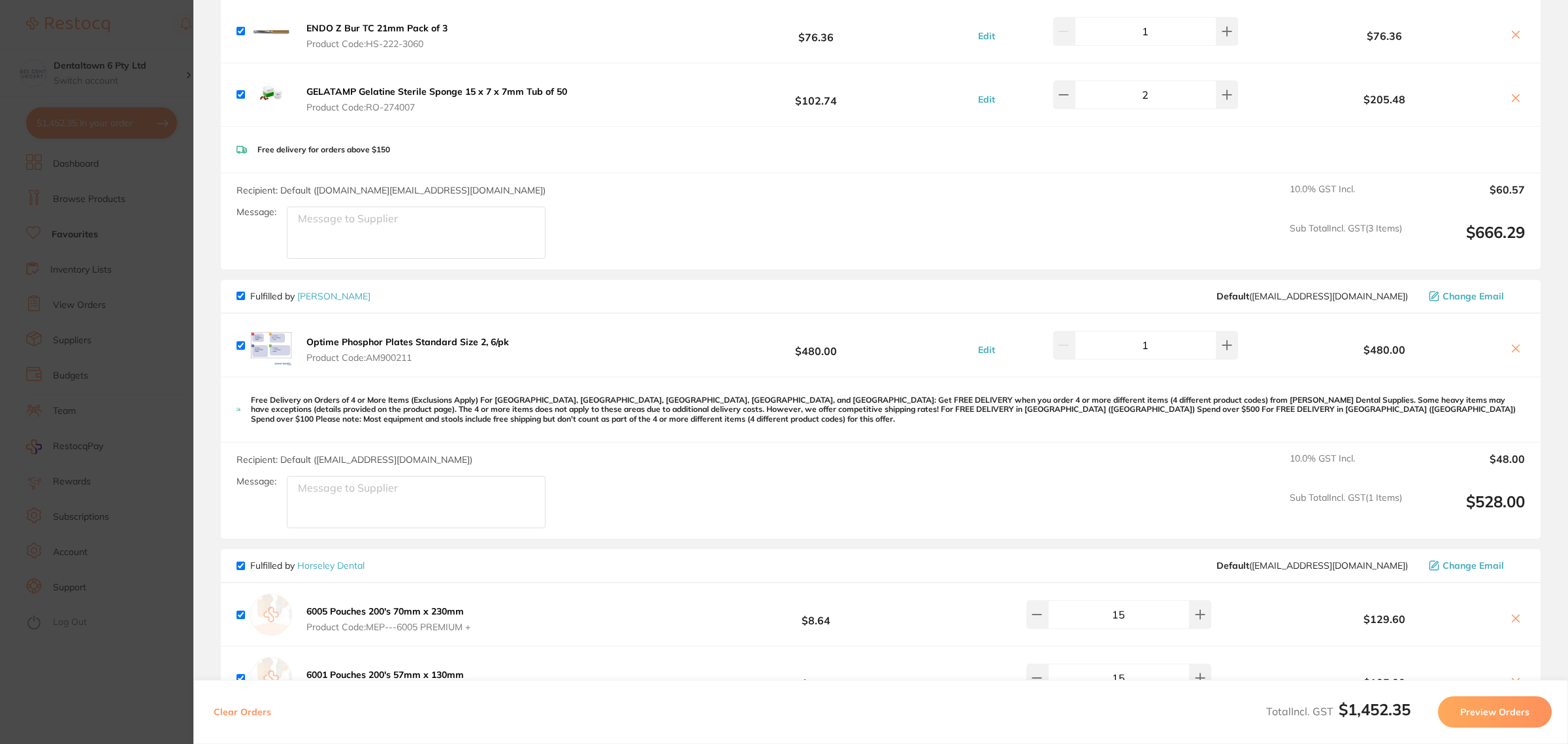
scroll to position [327, 0]
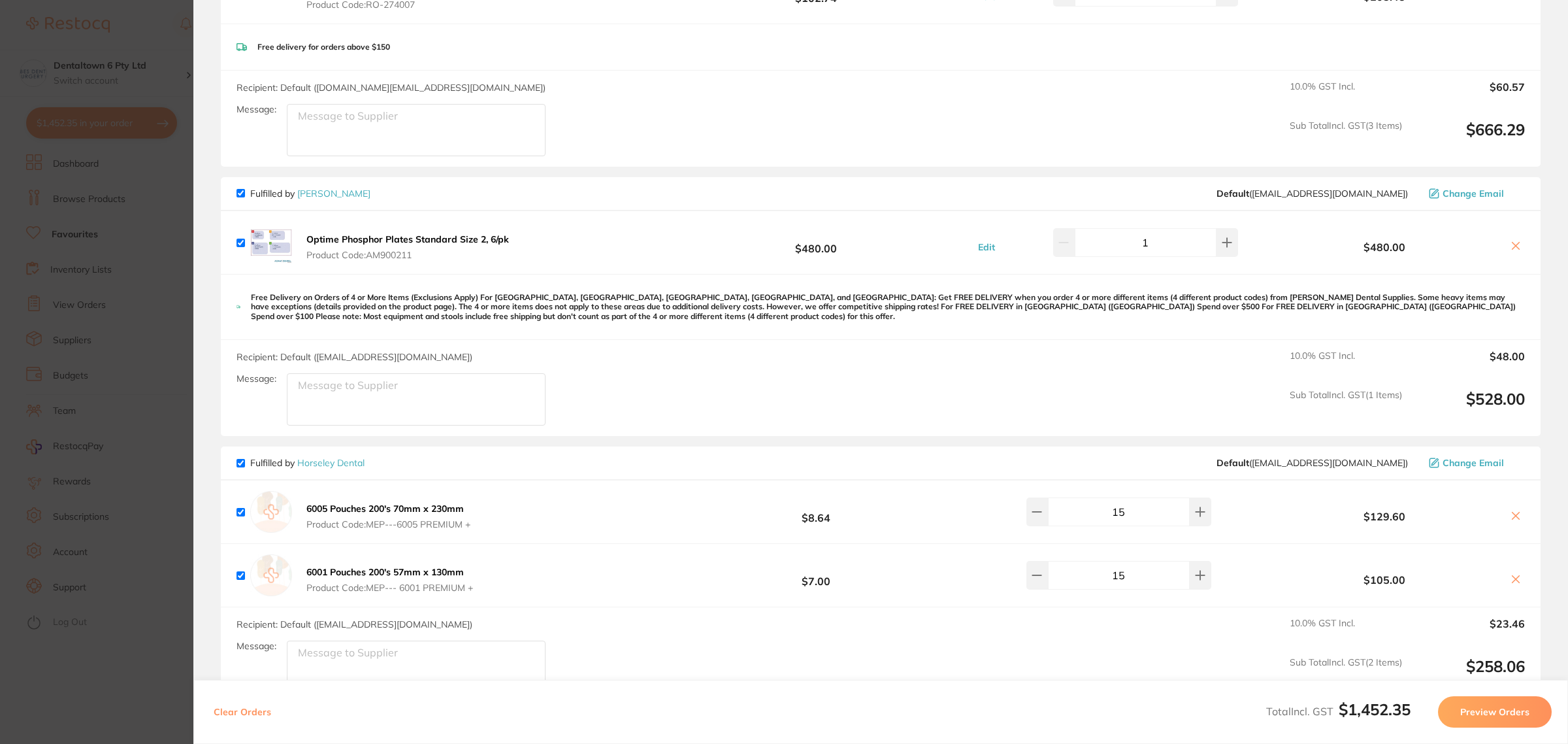
click at [157, 314] on section "Update RRP Set your pre negotiated price for this item. Item Agreed RRP (excl. …" at bounding box center [784, 372] width 1568 height 744
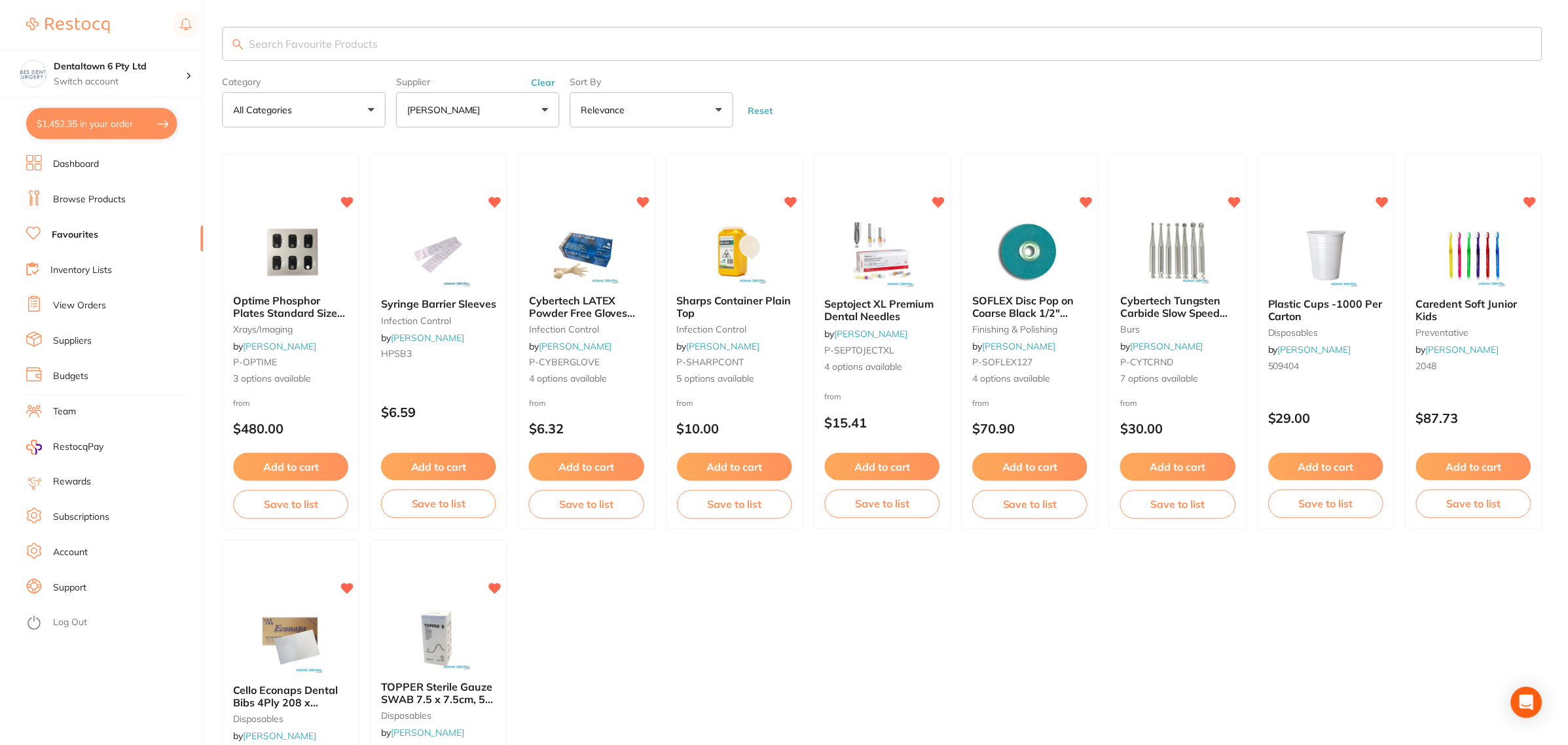
scroll to position [4, 0]
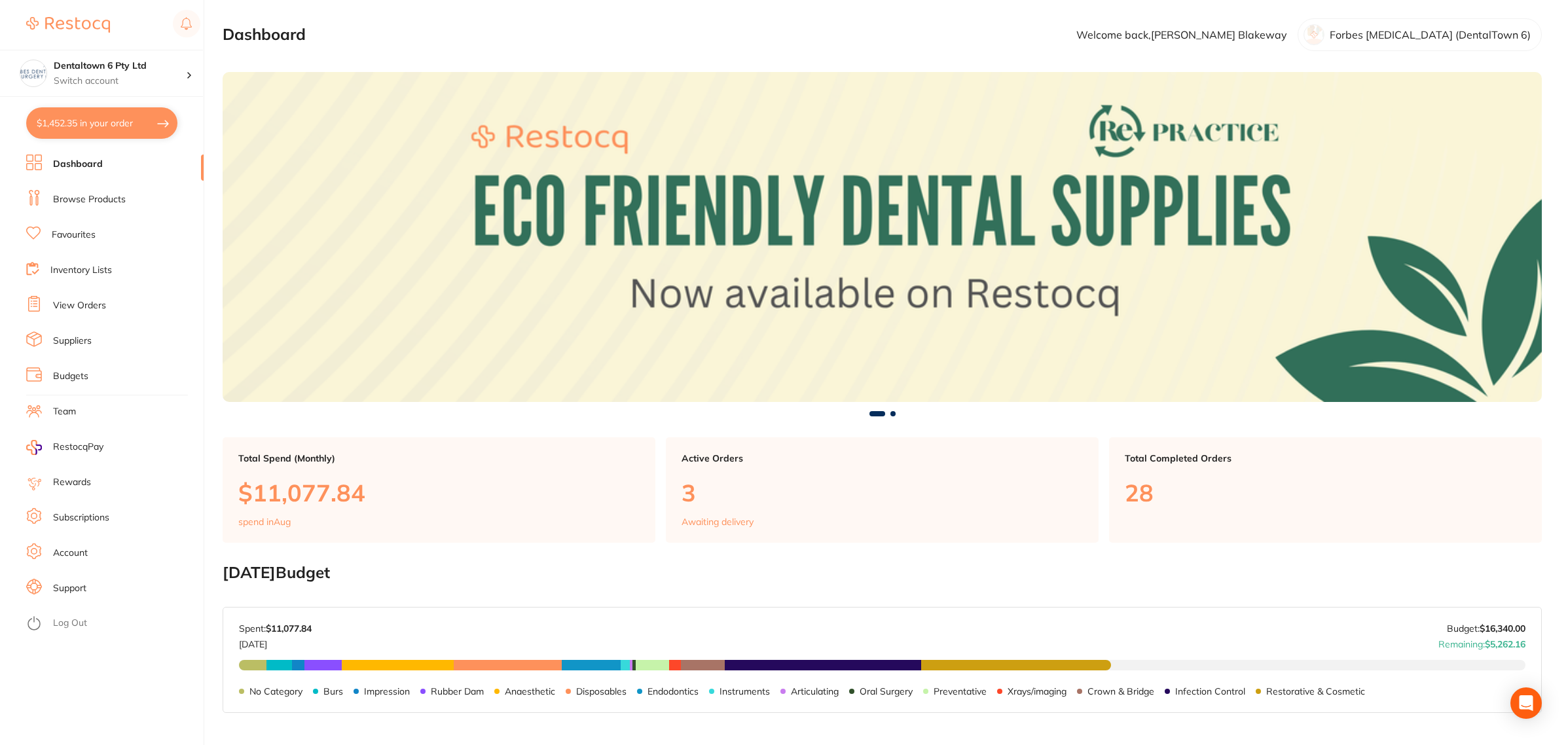
click at [87, 203] on link "Browse Products" at bounding box center [89, 200] width 73 height 14
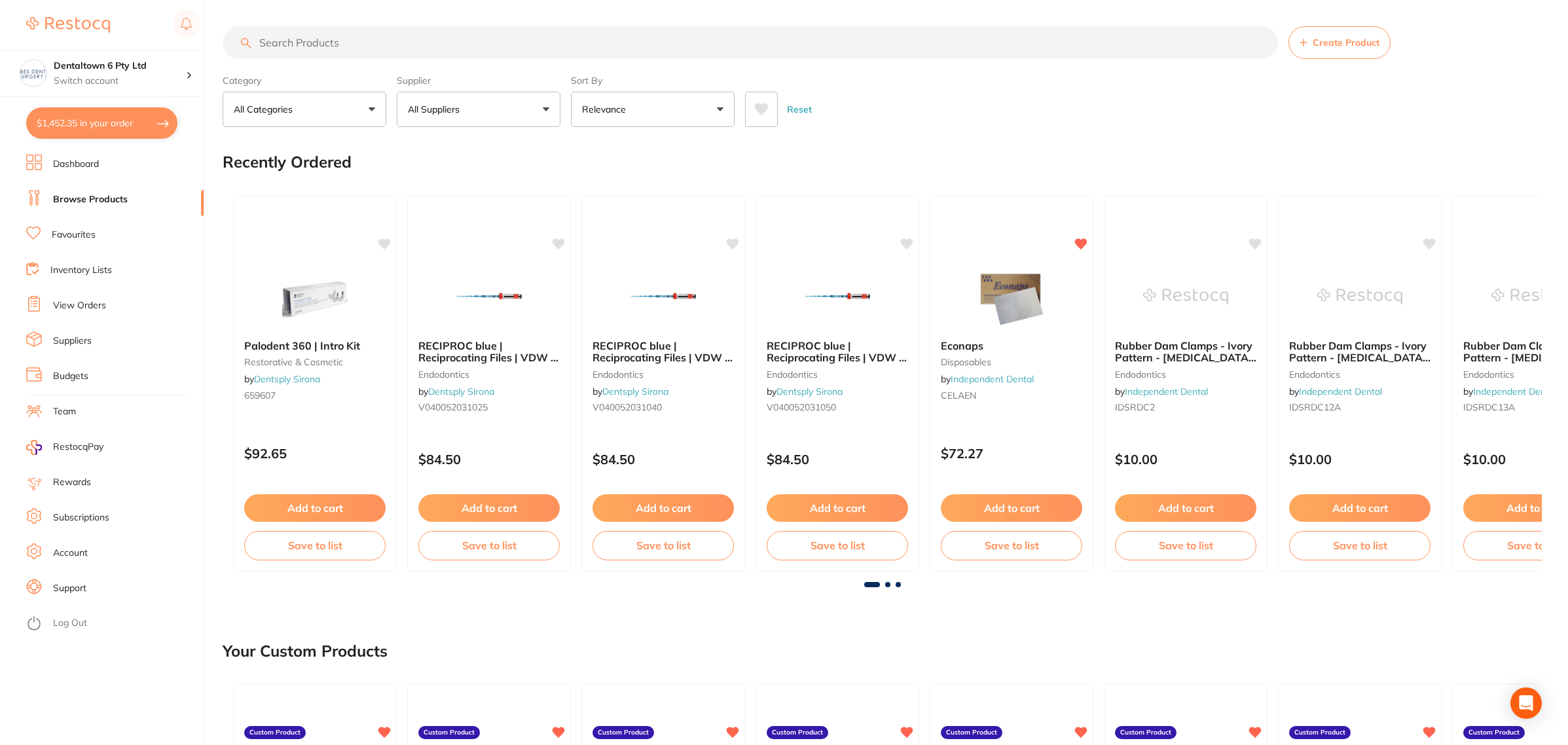
click at [92, 240] on link "Favourites" at bounding box center [73, 235] width 44 height 14
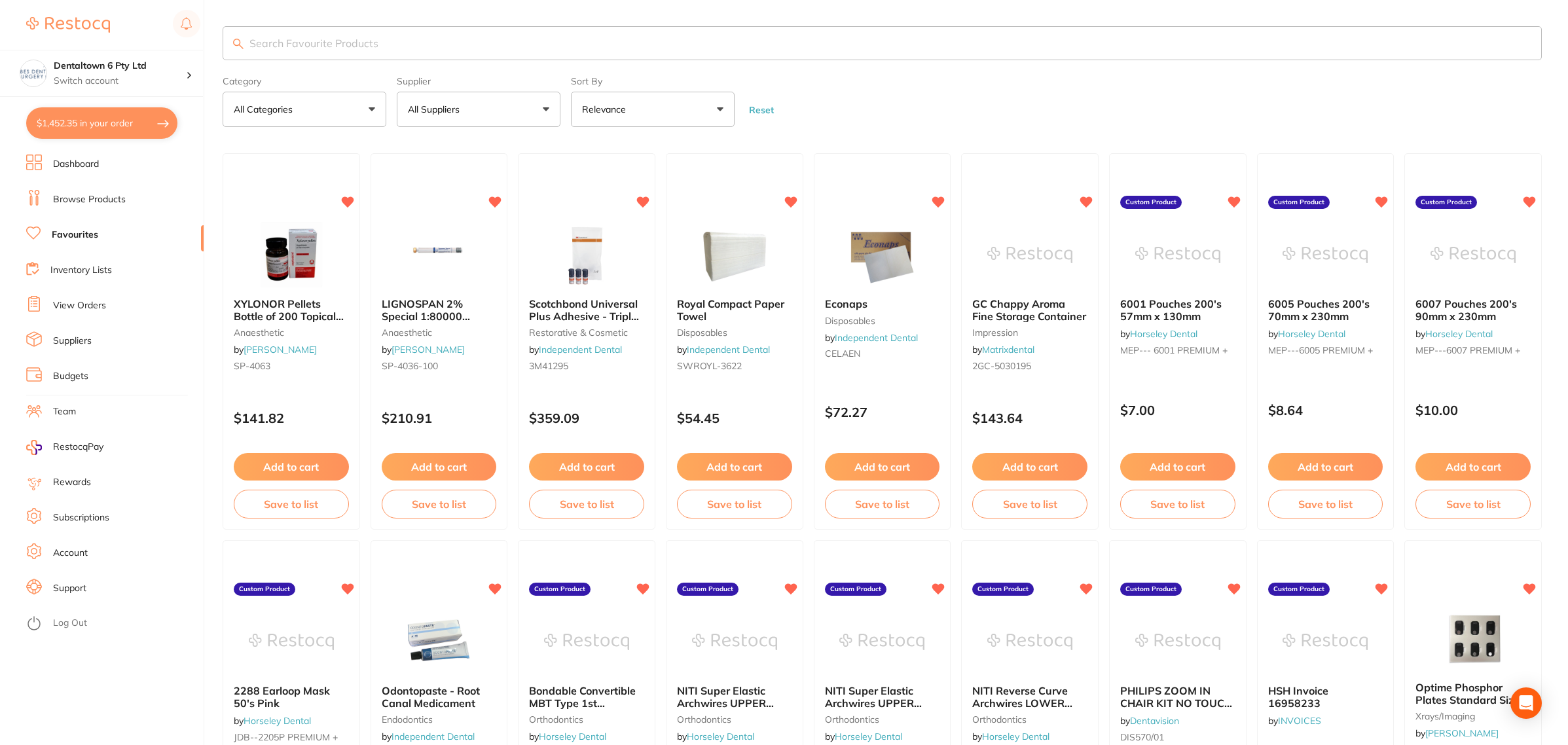
click at [435, 98] on button "All Suppliers" at bounding box center [478, 109] width 164 height 35
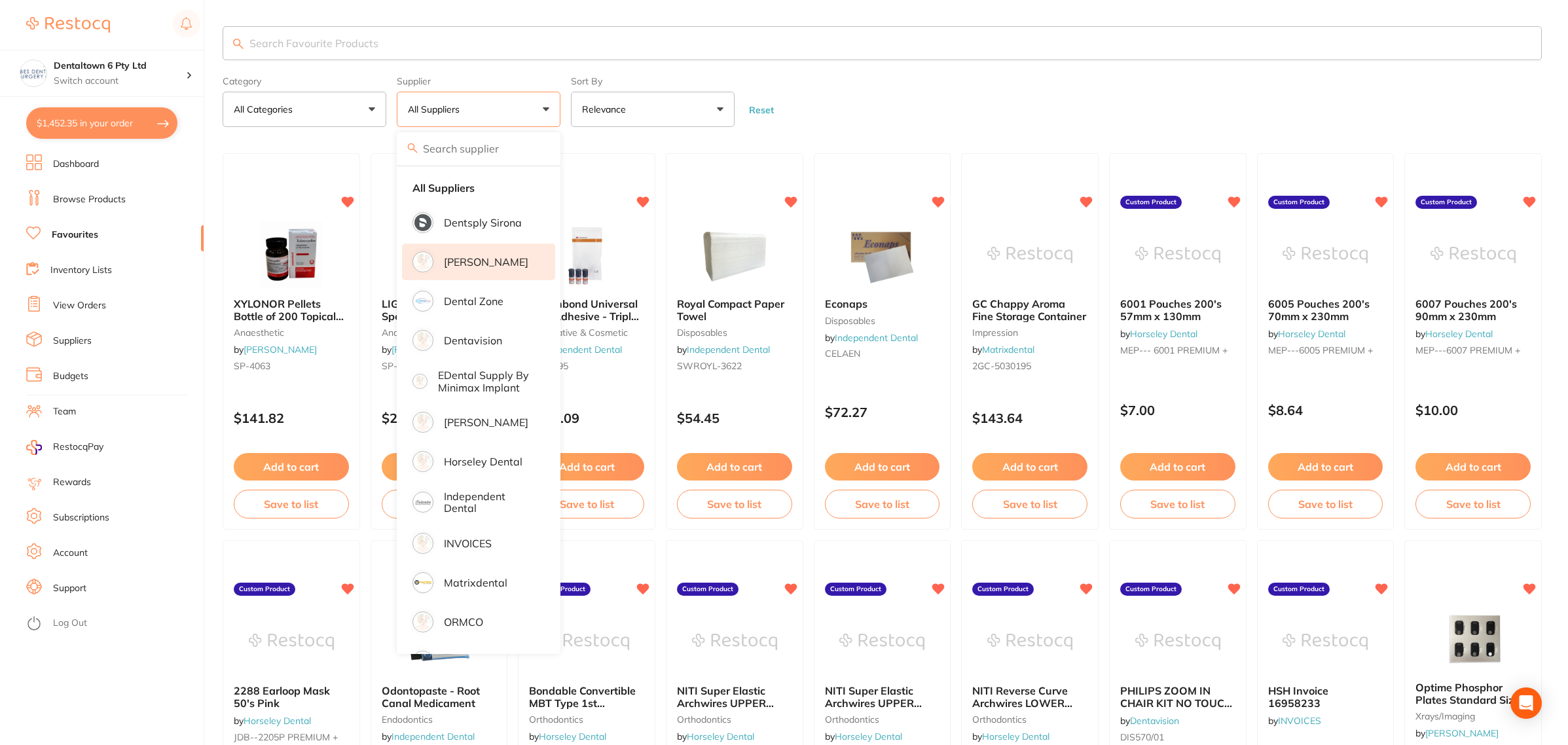
click at [462, 260] on p "[PERSON_NAME]" at bounding box center [486, 262] width 84 height 12
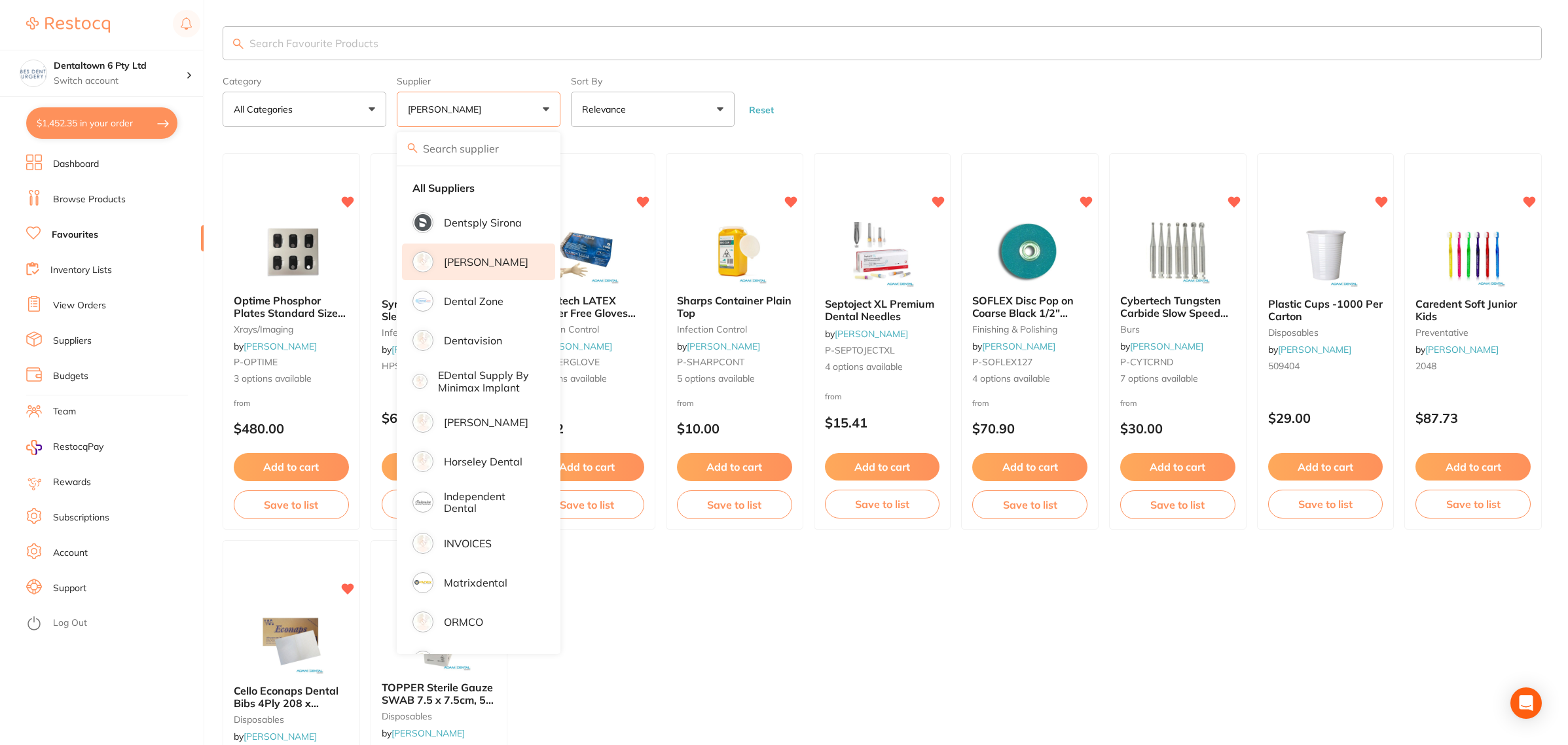
click at [911, 102] on form "Category All Categories All Categories burs disposables finishing & polishing i…" at bounding box center [882, 99] width 1319 height 56
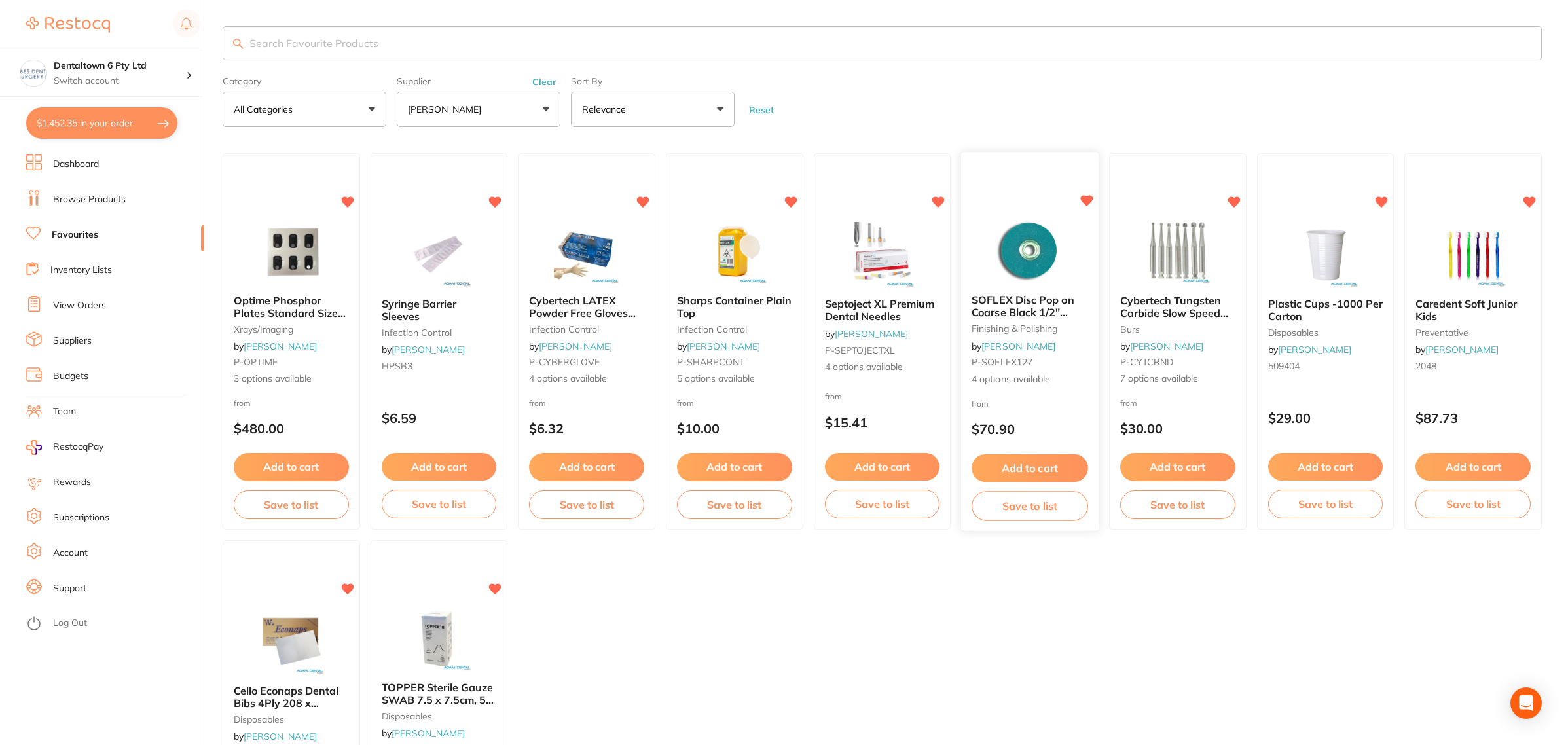
click at [1000, 231] on img at bounding box center [1030, 250] width 85 height 66
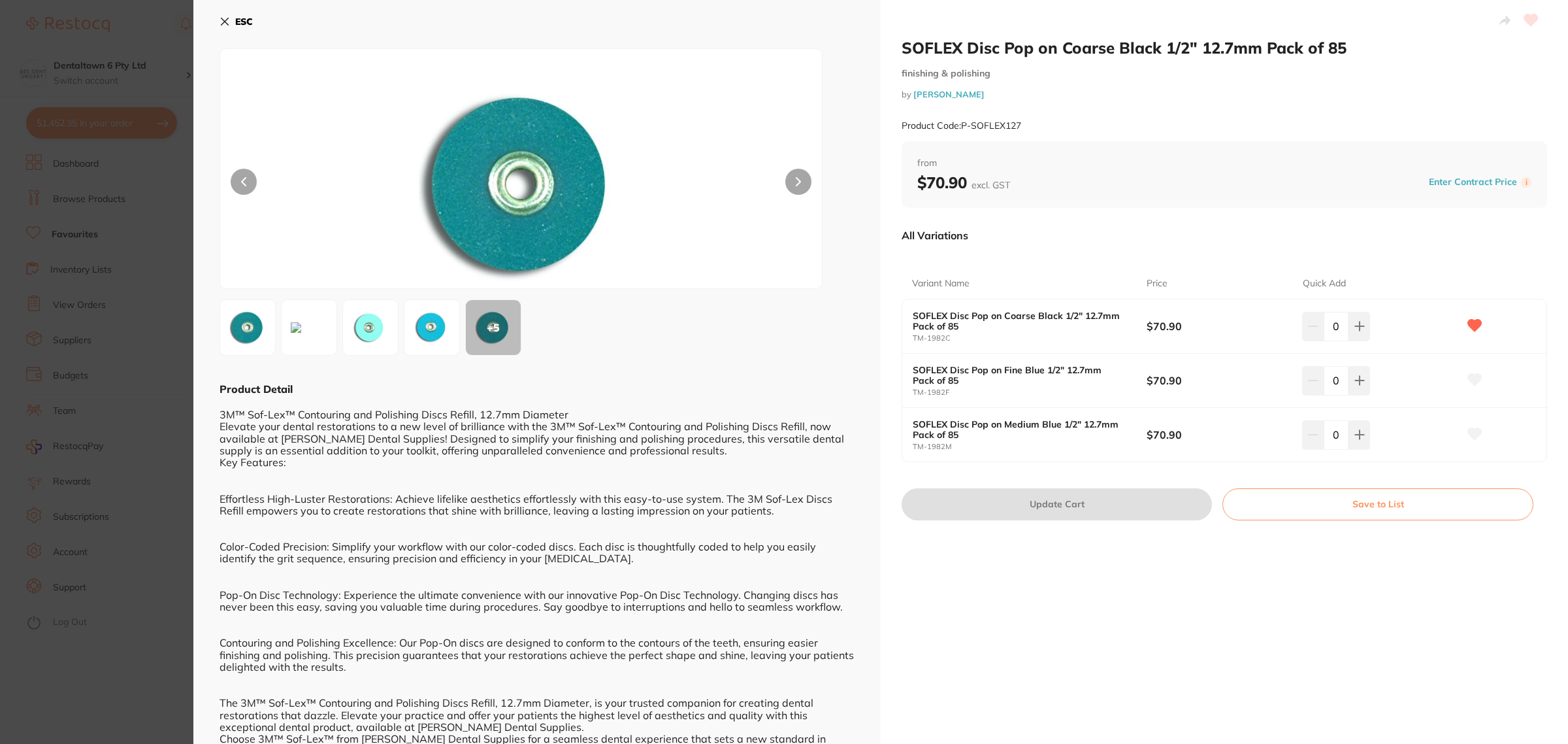
click at [74, 382] on section "SOFLEX Disc Pop on Coarse Black 1/2" 12.7mm Pack of 85 finishing & polishing by…" at bounding box center [784, 372] width 1568 height 744
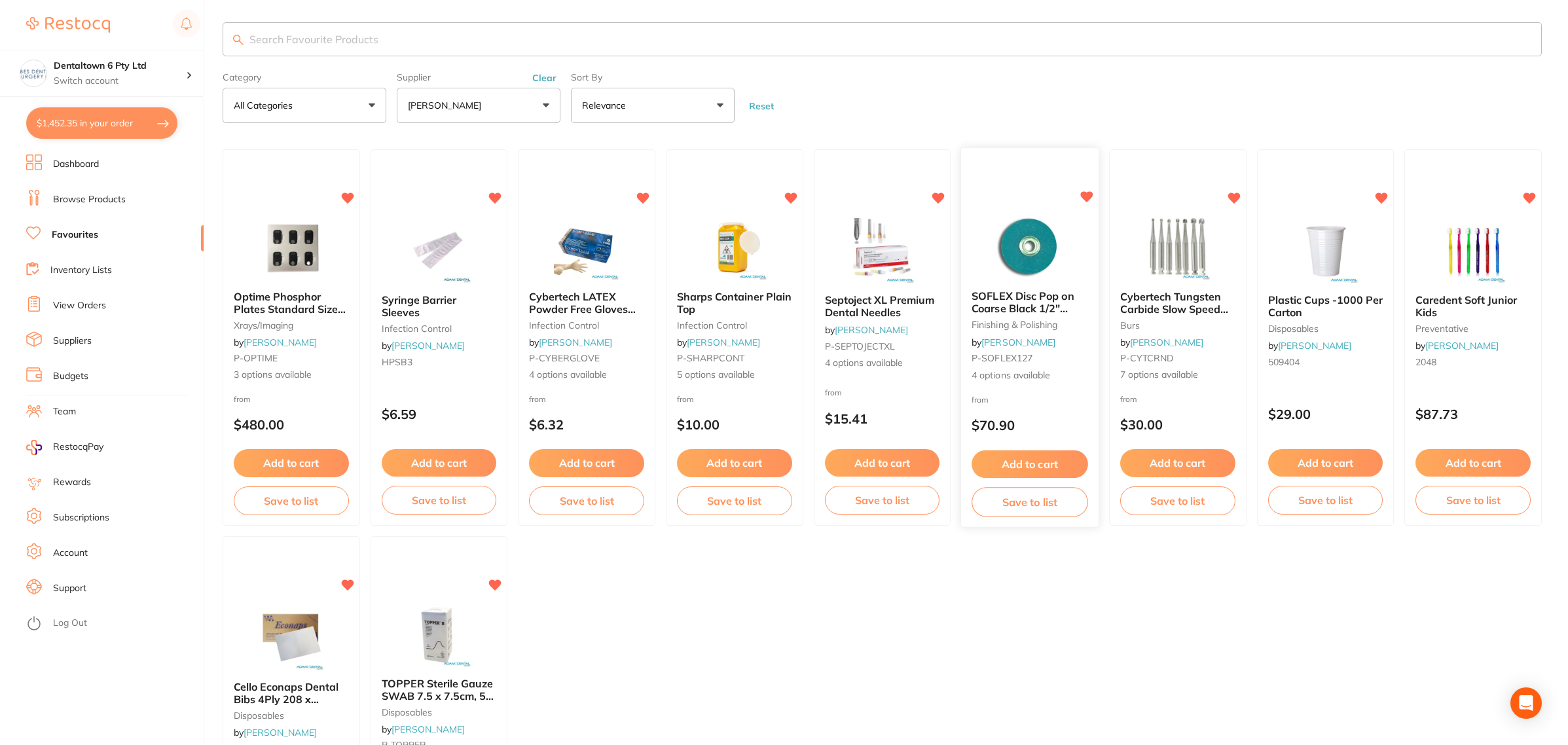
click at [1022, 251] on img at bounding box center [1030, 246] width 85 height 66
